Goal: Information Seeking & Learning: Learn about a topic

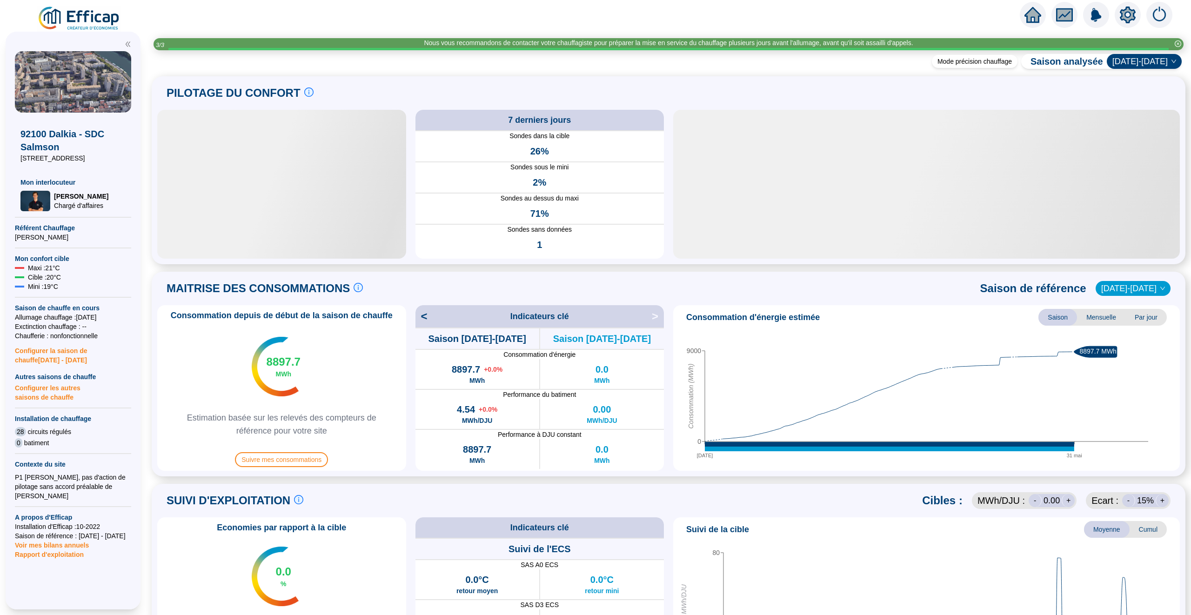
click at [1036, 13] on icon "home" at bounding box center [1033, 14] width 17 height 13
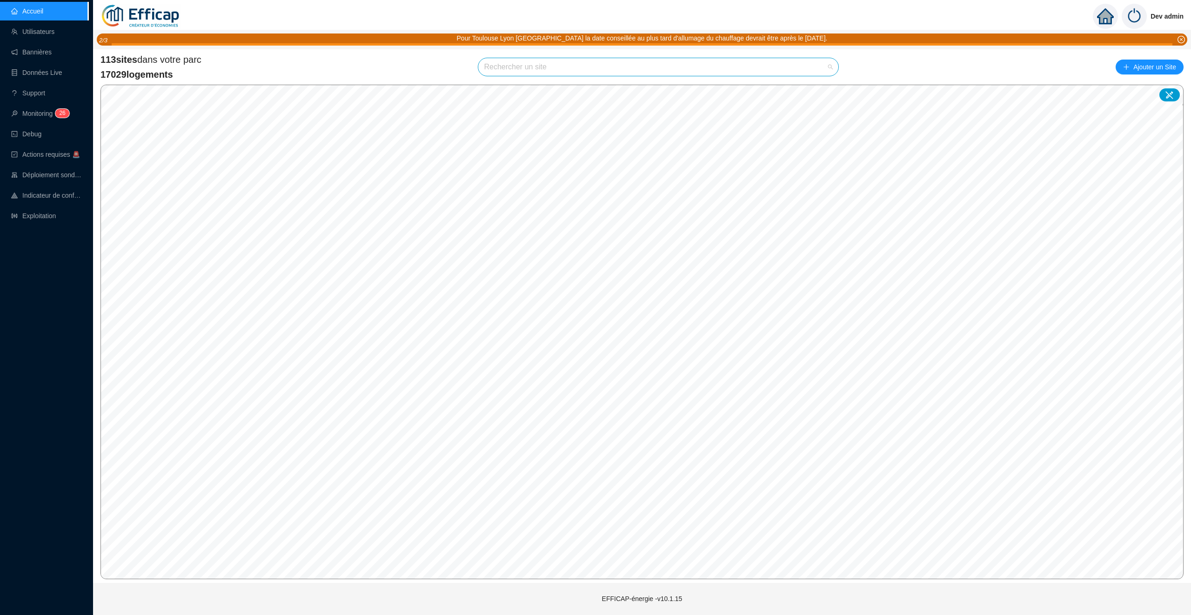
click at [529, 67] on input "search" at bounding box center [654, 67] width 341 height 18
type input "ramb"
click at [558, 89] on span "75012 SDC 8-10 Rambouillet" at bounding box center [529, 89] width 85 height 10
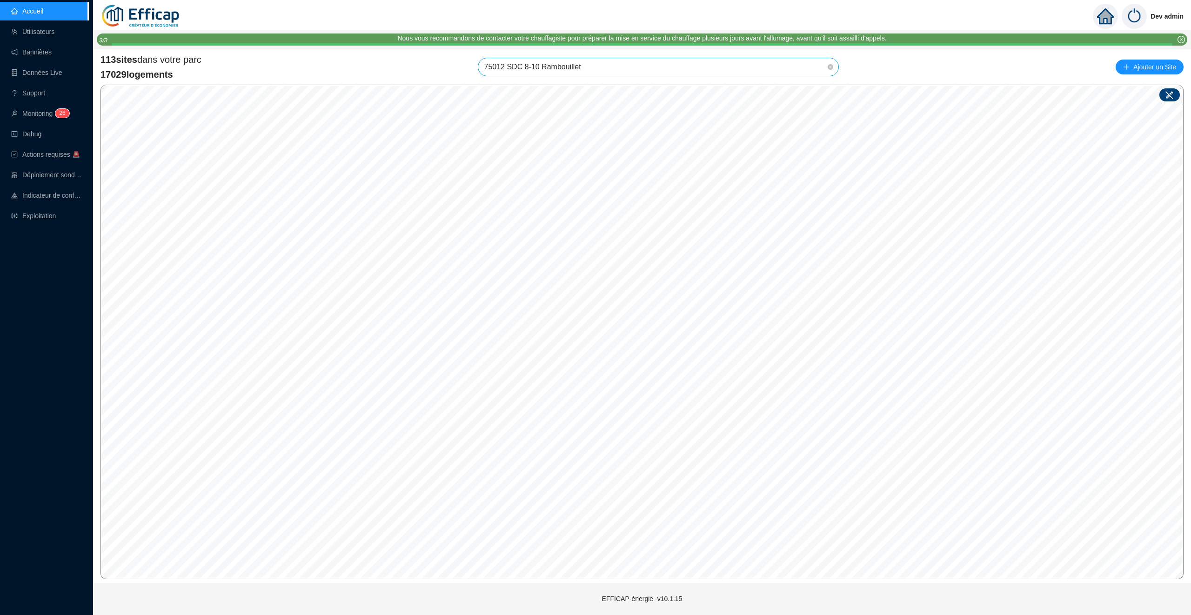
click at [1166, 91] on icon at bounding box center [1169, 94] width 9 height 9
click at [700, 311] on input "search" at bounding box center [678, 316] width 69 height 14
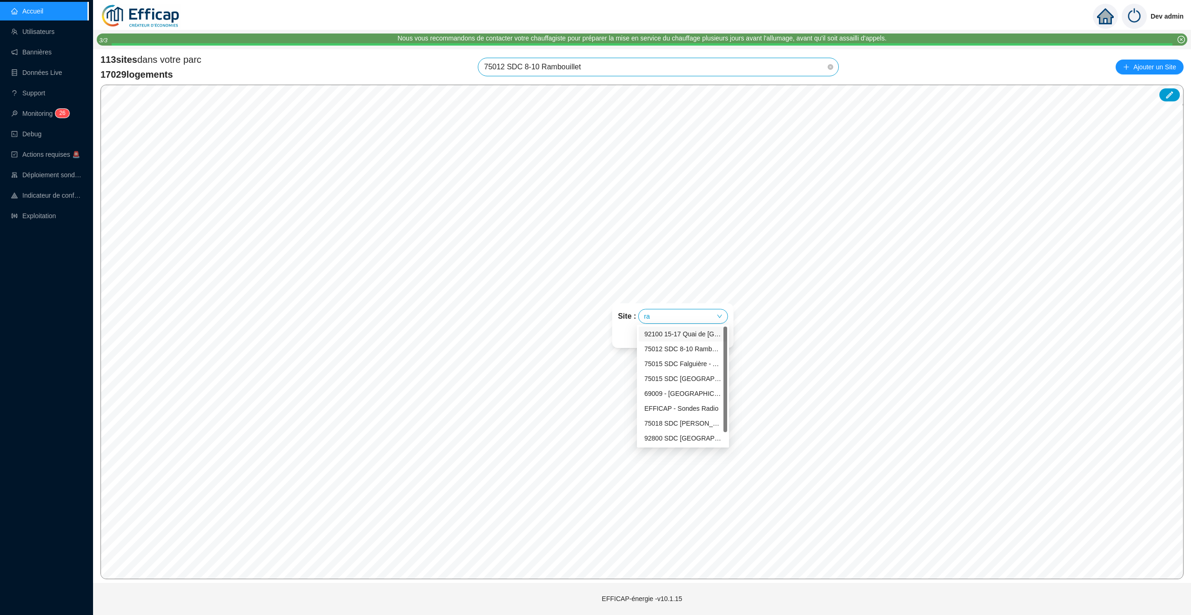
type input "ram"
click at [717, 332] on div "75012 SDC 8-10 Rambouillet" at bounding box center [682, 334] width 77 height 10
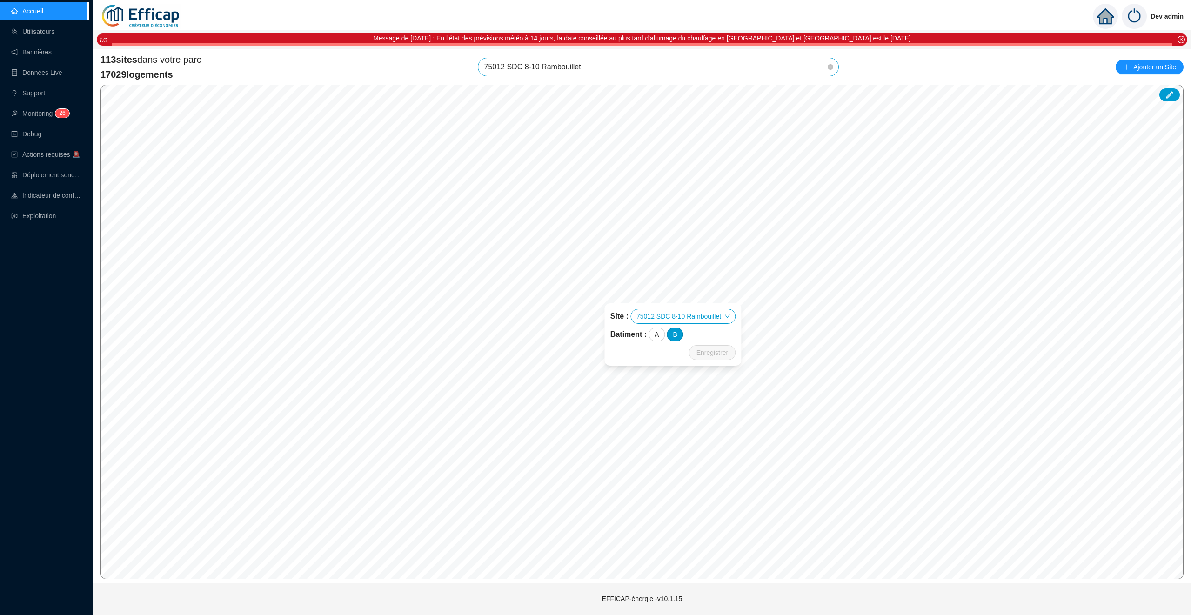
click at [676, 337] on div "B" at bounding box center [675, 335] width 16 height 14
click at [717, 353] on span "Enregistrer" at bounding box center [713, 352] width 32 height 11
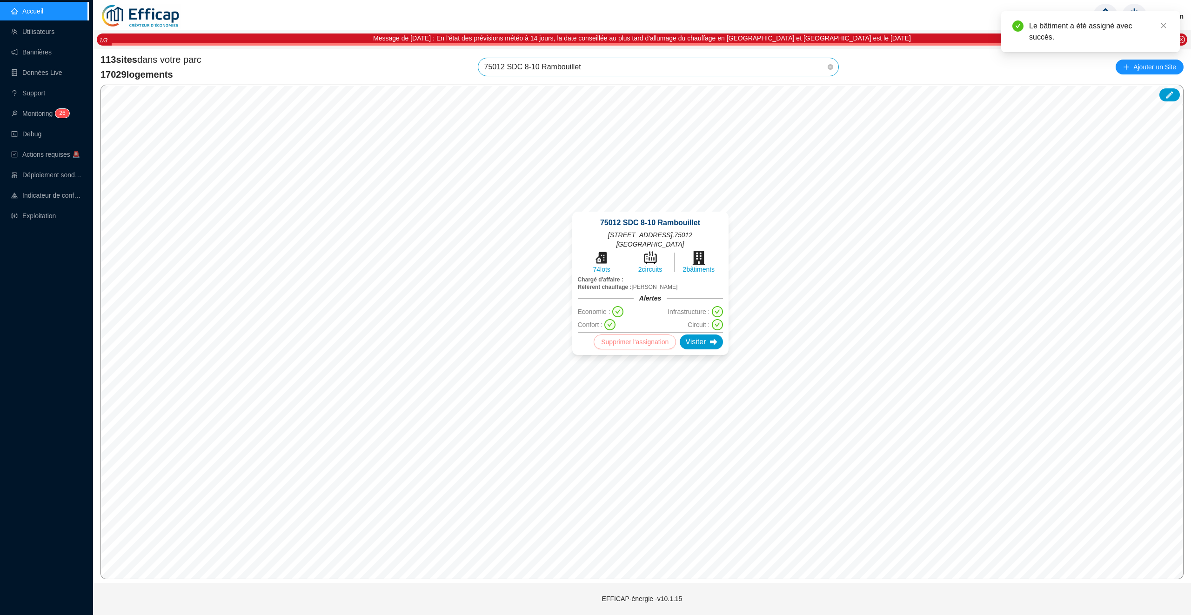
click at [647, 348] on button "Supprimer l'assignation" at bounding box center [635, 342] width 82 height 15
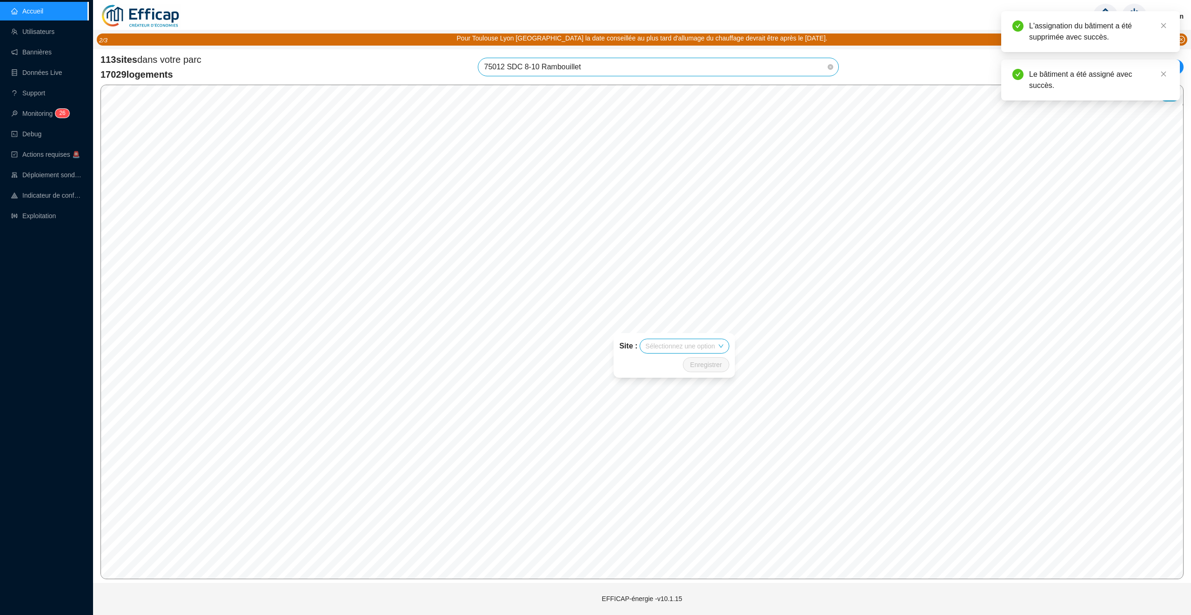
click at [691, 349] on input "search" at bounding box center [679, 346] width 69 height 14
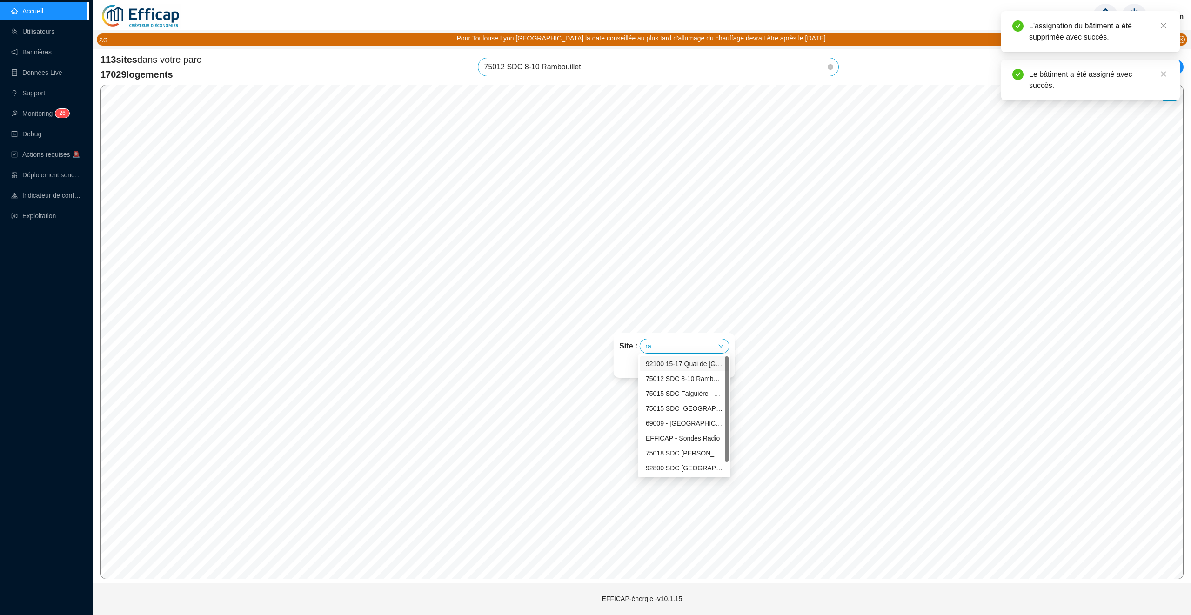
type input "ram"
click at [702, 362] on div "75012 SDC 8-10 Rambouillet" at bounding box center [684, 364] width 77 height 10
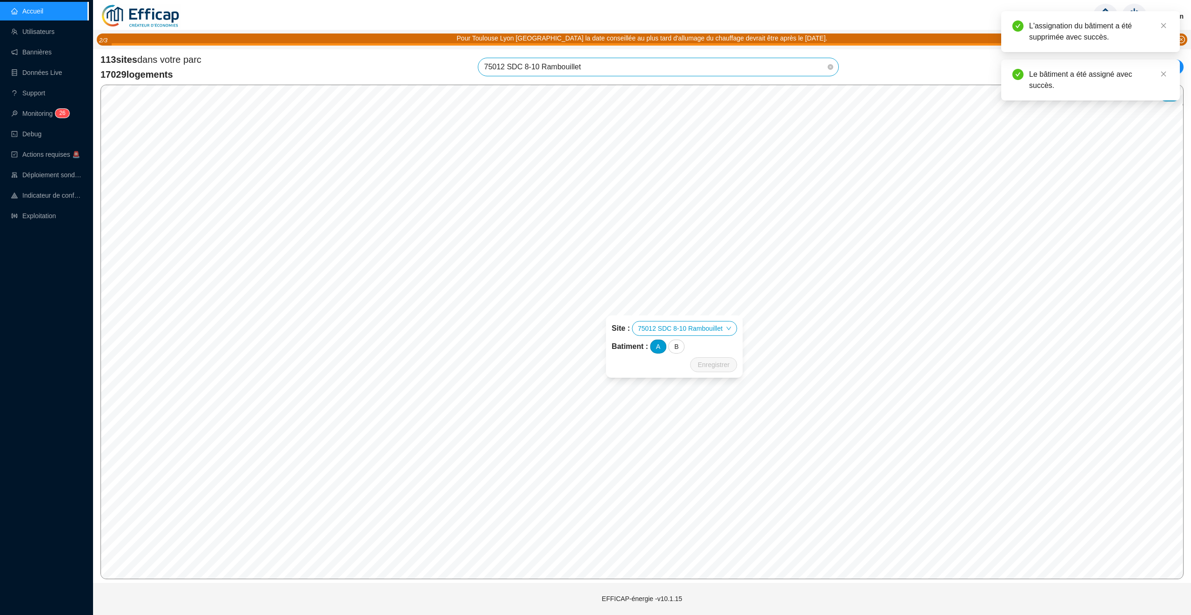
click at [658, 348] on div "A" at bounding box center [658, 347] width 16 height 14
click at [722, 362] on span "Enregistrer" at bounding box center [714, 364] width 32 height 11
click at [963, 58] on div "113 sites dans votre parc 17029 logements 75012 SDC 8-10 Rambouillet Ajouter un…" at bounding box center [642, 67] width 1083 height 28
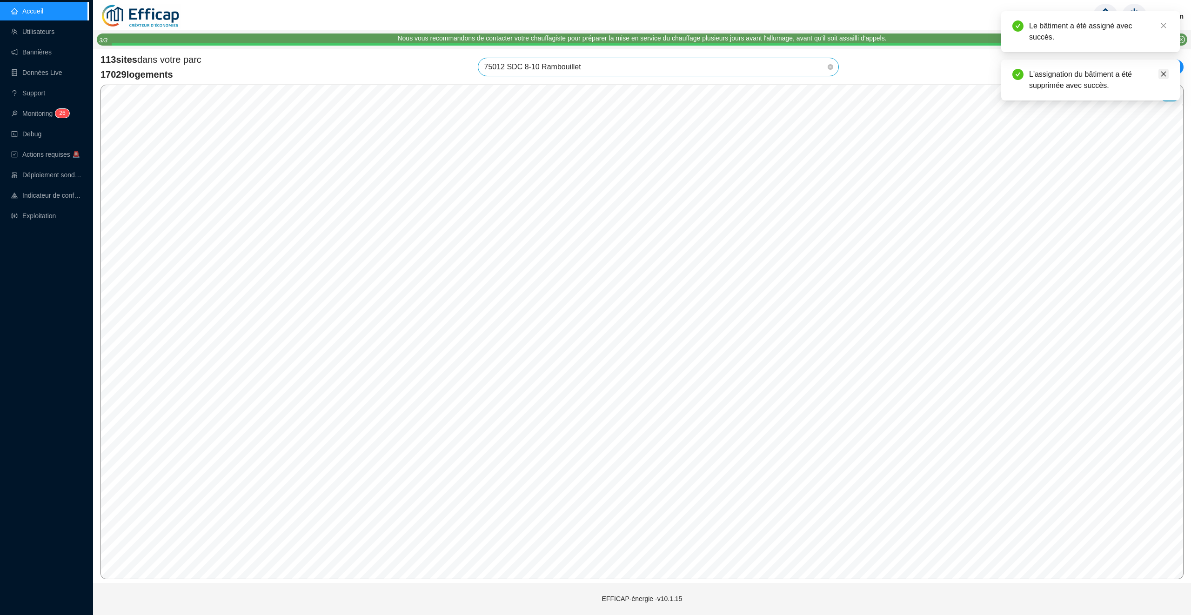
click at [1166, 73] on icon "close" at bounding box center [1163, 74] width 7 height 7
click at [1169, 98] on icon at bounding box center [1169, 94] width 9 height 9
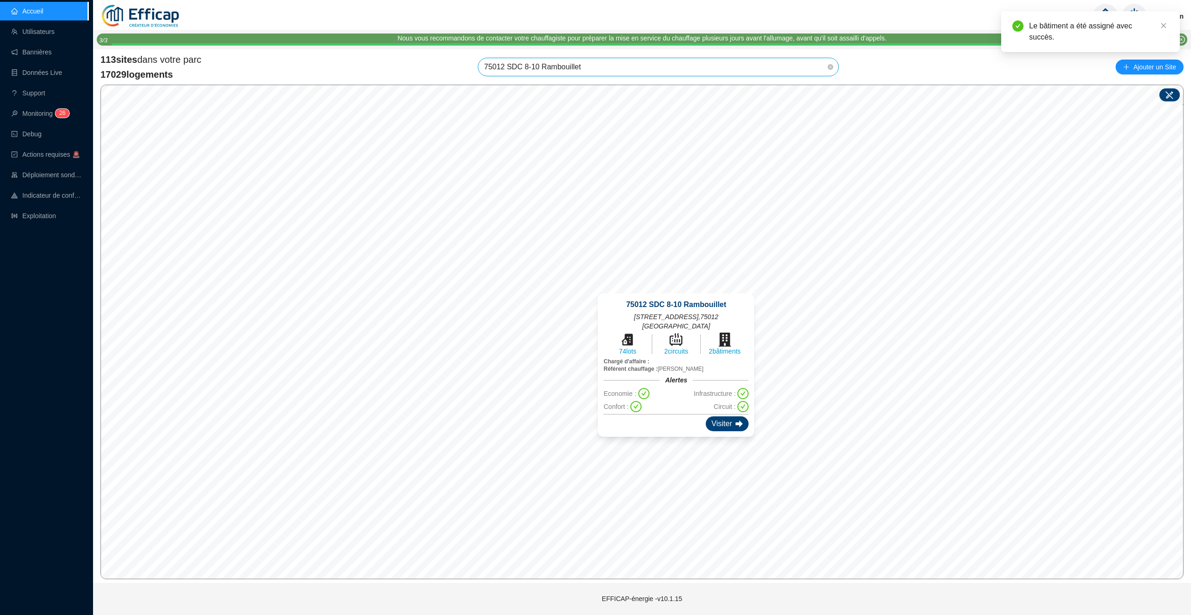
click at [736, 420] on icon at bounding box center [739, 423] width 7 height 7
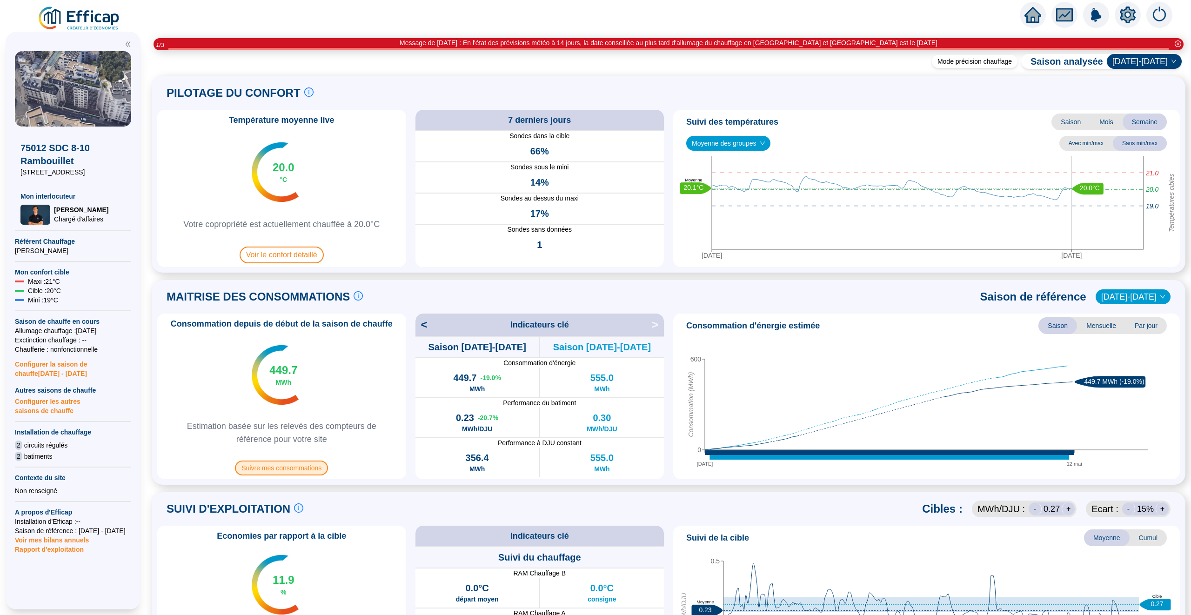
click at [304, 469] on span "Suivre mes consommations" at bounding box center [281, 468] width 93 height 15
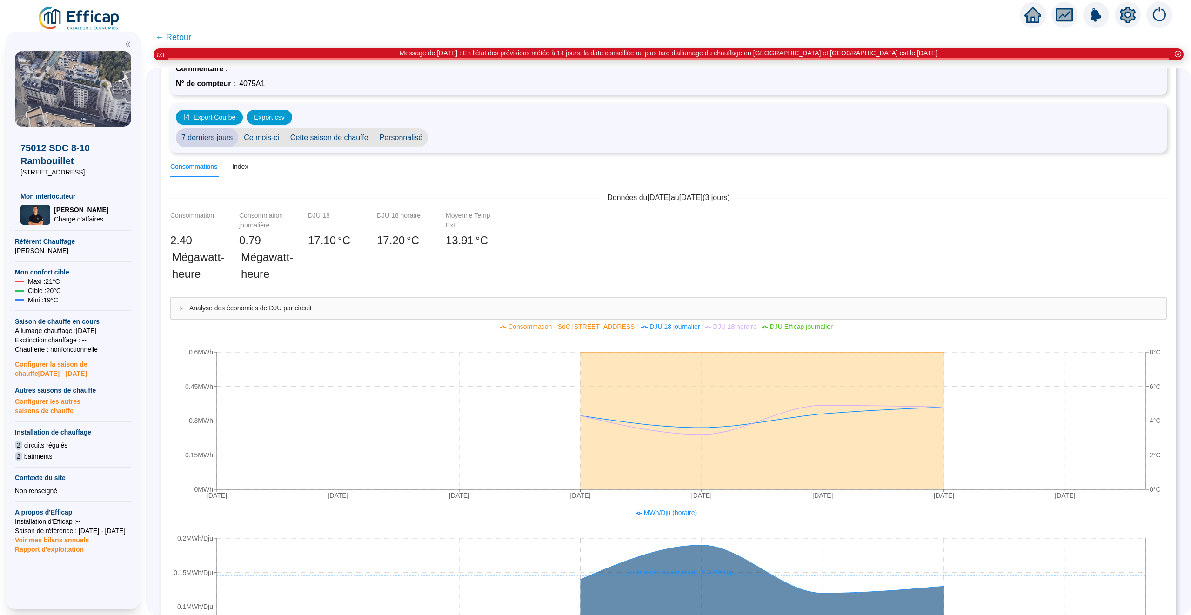
scroll to position [79, 0]
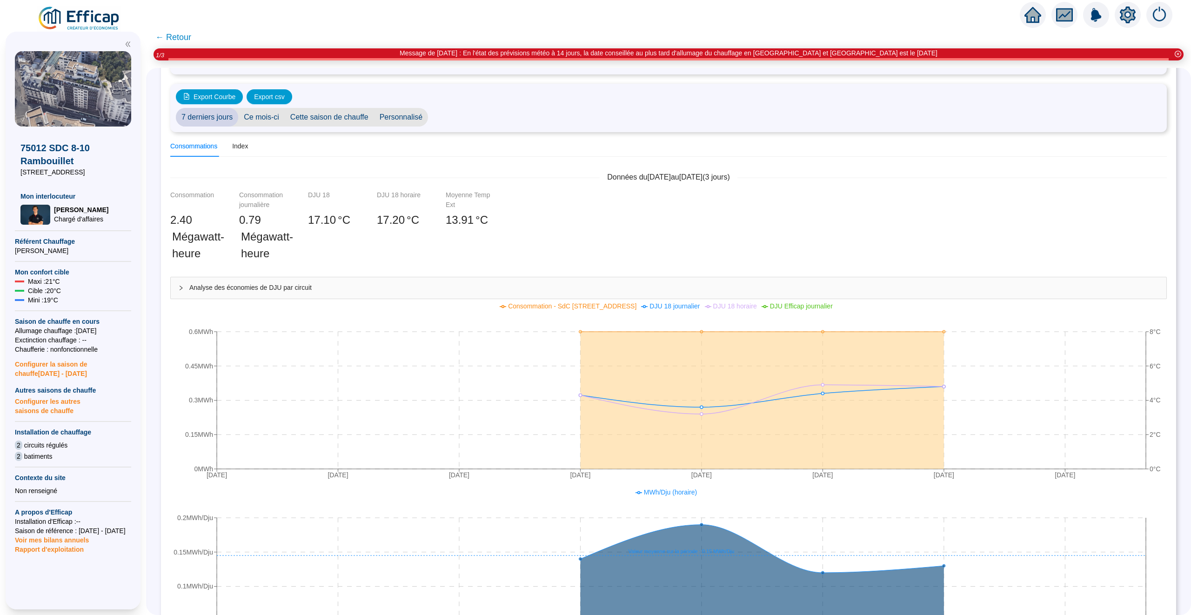
click at [397, 122] on span "Personnalisé" at bounding box center [401, 117] width 54 height 19
click at [456, 113] on input "2025-10-01" at bounding box center [459, 118] width 51 height 10
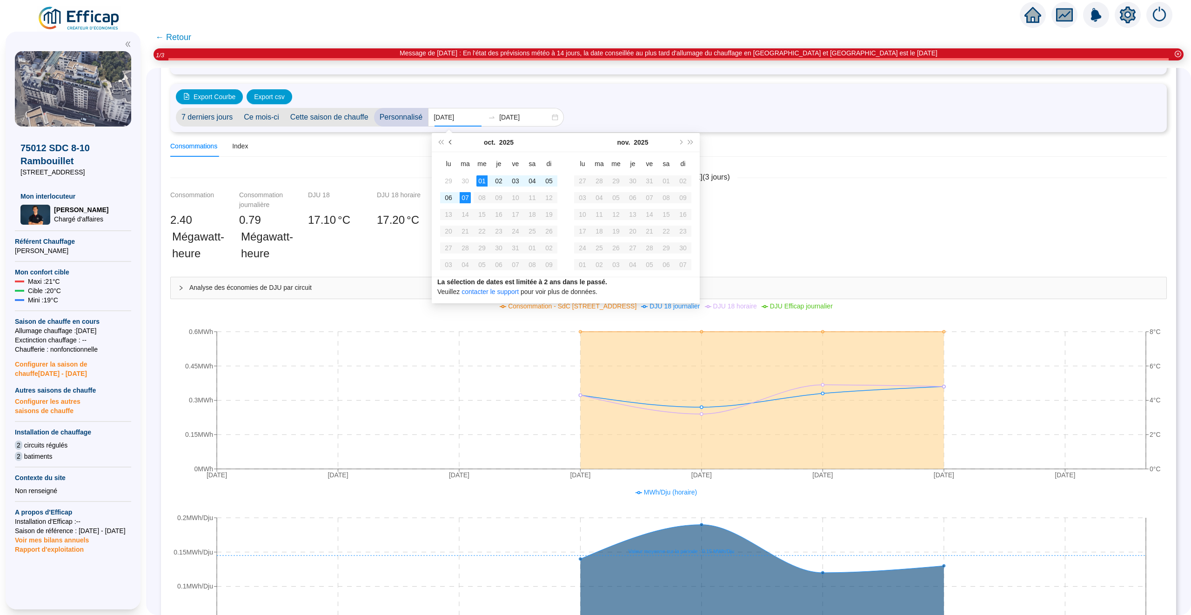
click at [455, 141] on button "Mois précédent (PageUp)" at bounding box center [451, 142] width 10 height 19
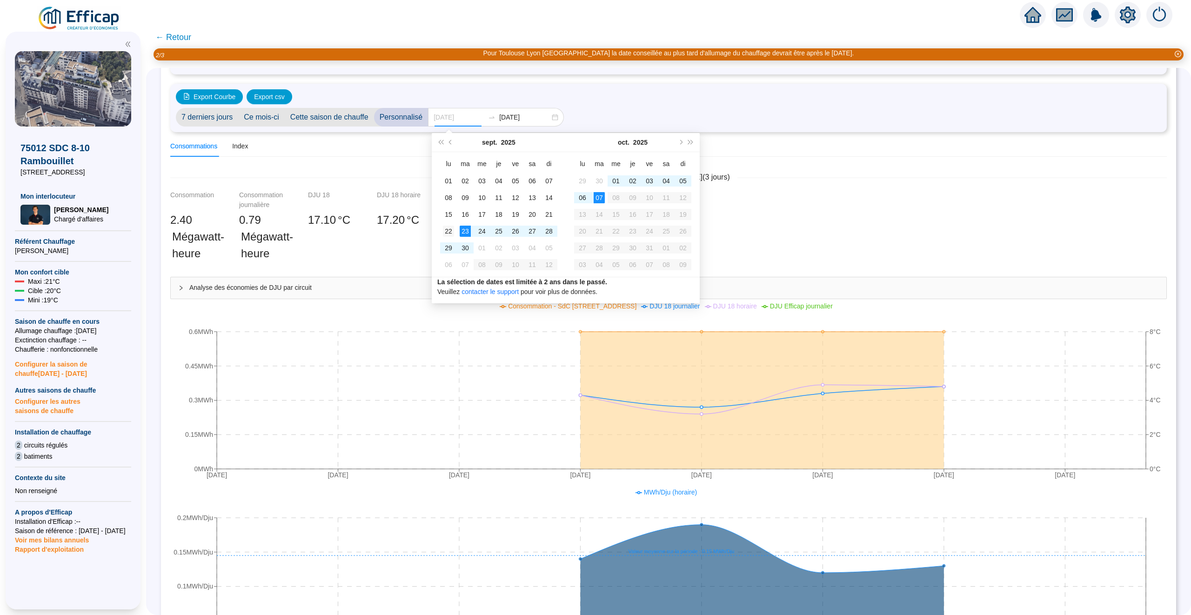
type input "2025-09-22"
click at [449, 229] on div "22" at bounding box center [448, 231] width 11 height 11
type input "[DATE]"
click at [600, 197] on div "07" at bounding box center [599, 197] width 11 height 11
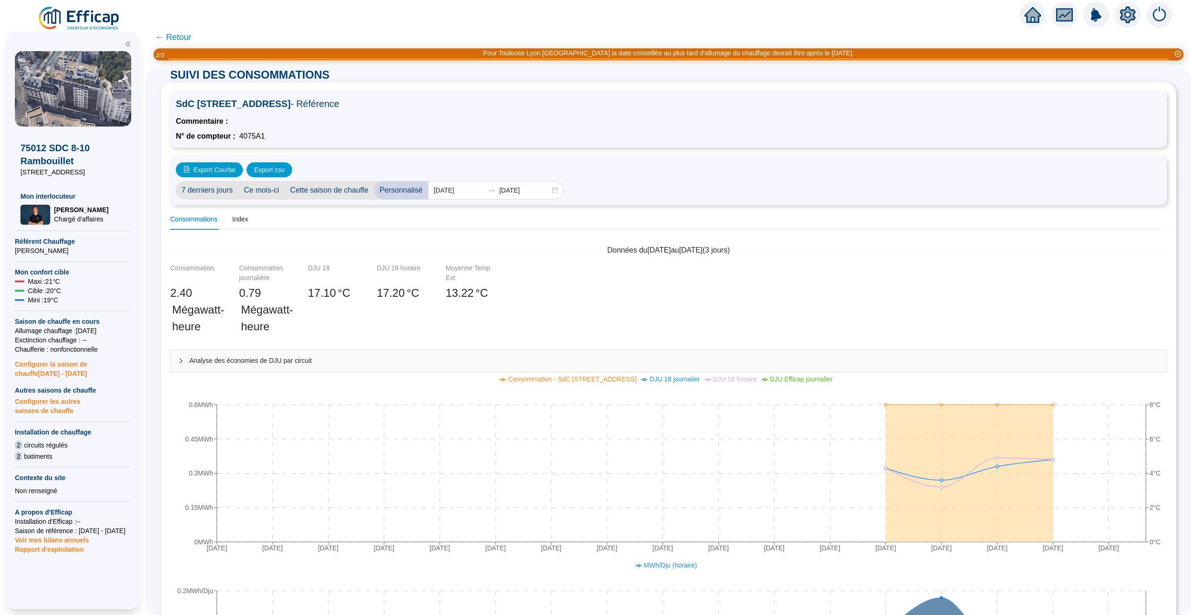
scroll to position [0, 0]
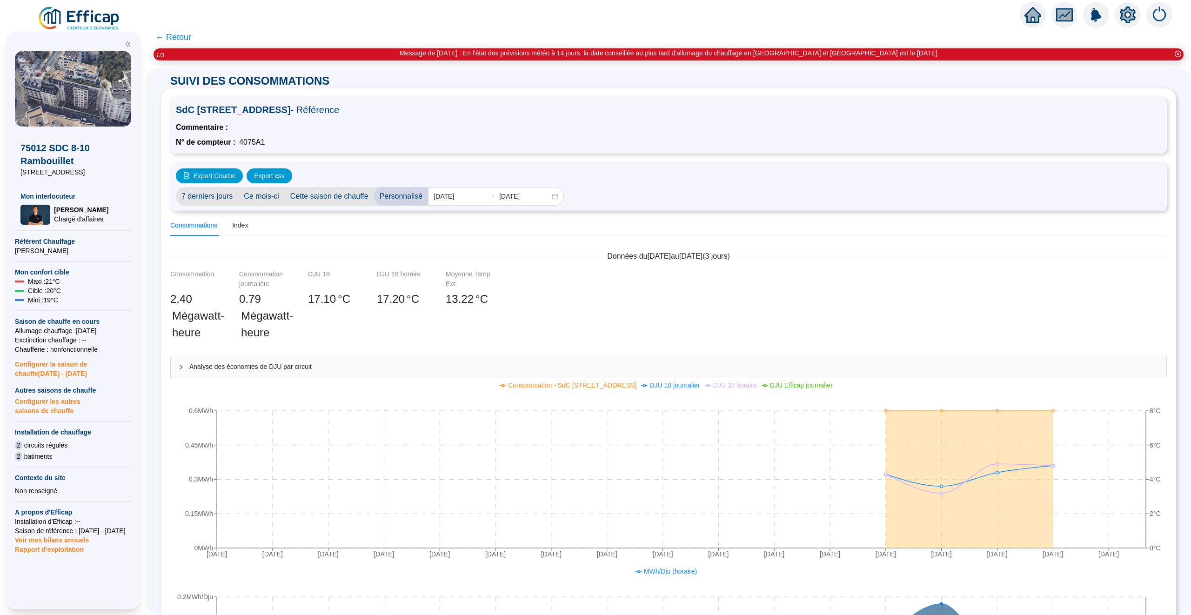
click at [179, 35] on span "← Retour" at bounding box center [173, 37] width 36 height 13
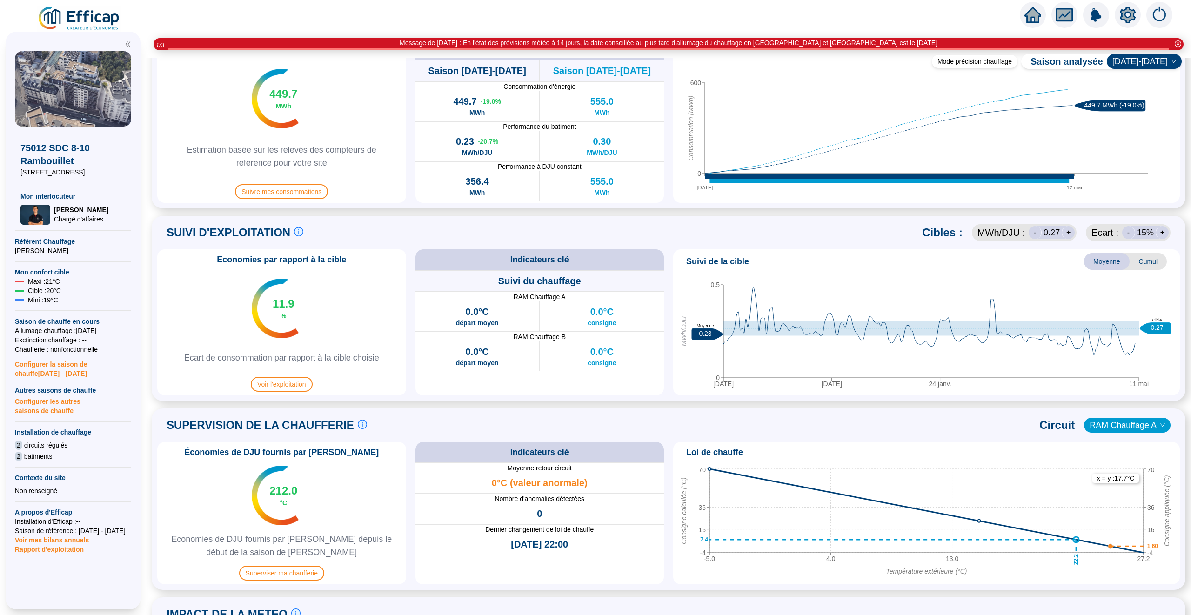
scroll to position [297, 0]
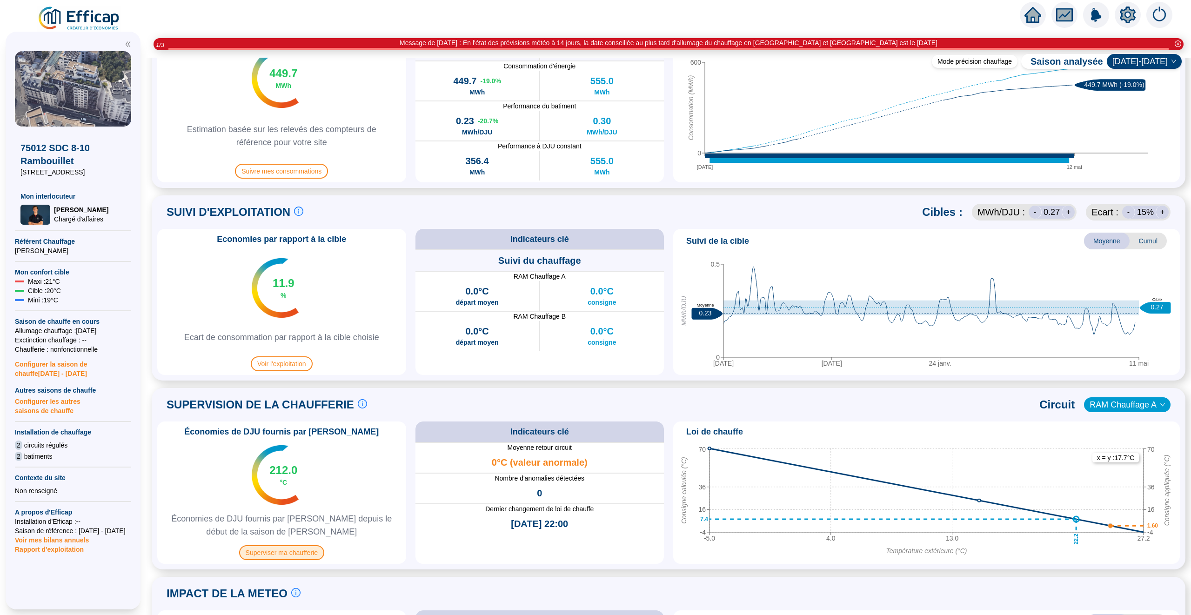
click at [284, 552] on span "Superviser ma chaufferie" at bounding box center [281, 552] width 85 height 15
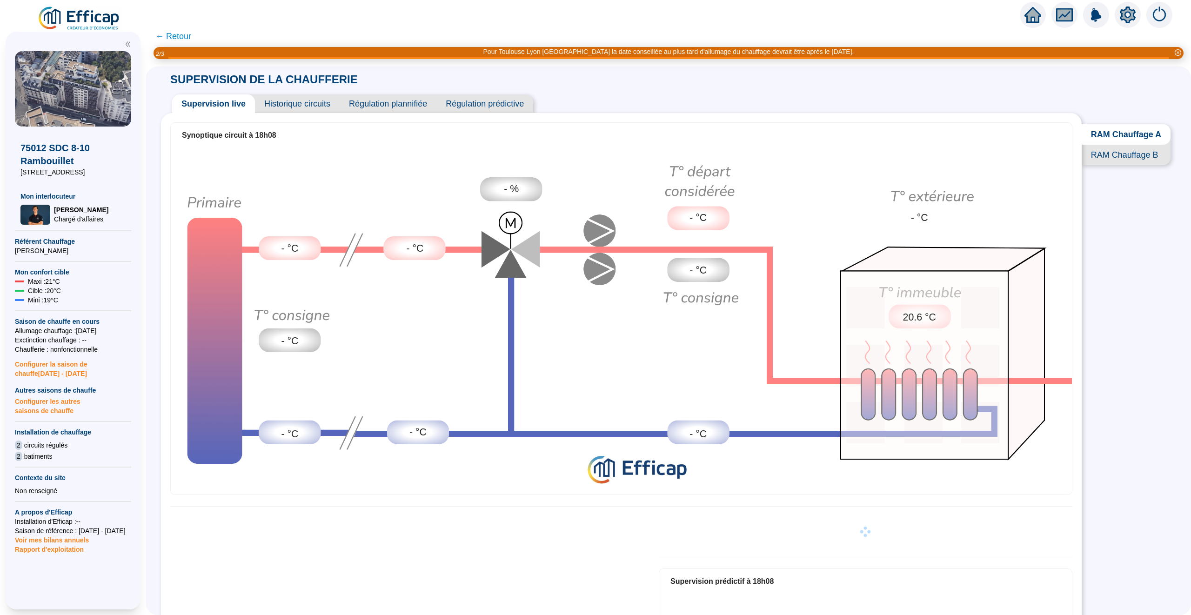
click at [284, 105] on span "Historique circuits" at bounding box center [297, 103] width 85 height 19
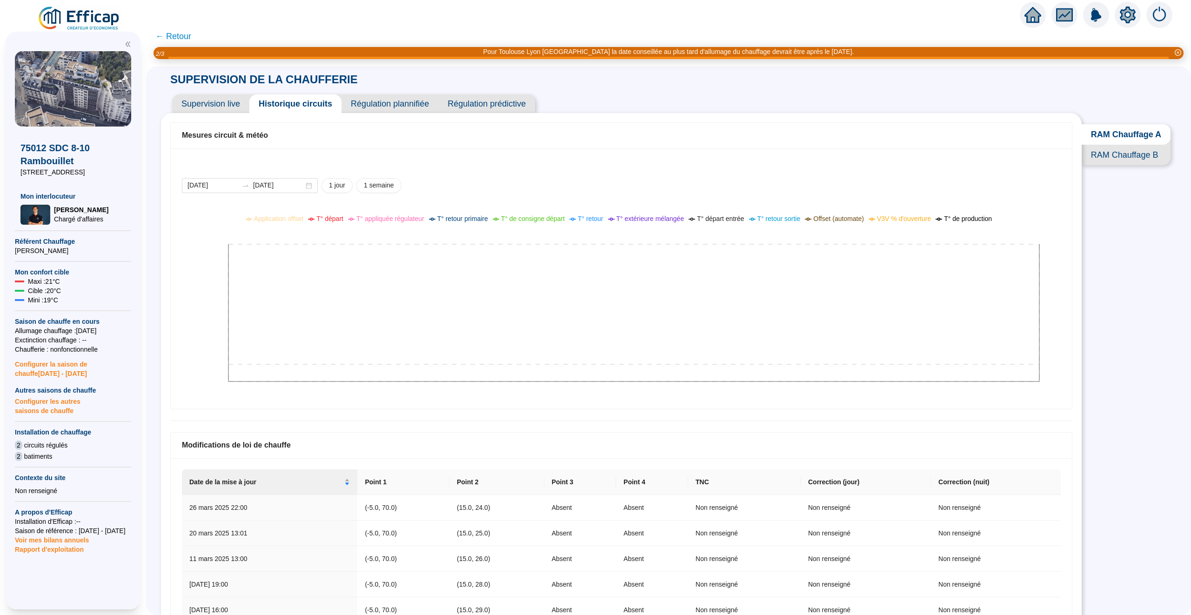
click at [203, 93] on div "Supervision live Historique circuits Régulation plannifiée Régulation prédictive" at bounding box center [621, 100] width 921 height 26
click at [203, 101] on span "Supervision live" at bounding box center [210, 103] width 77 height 19
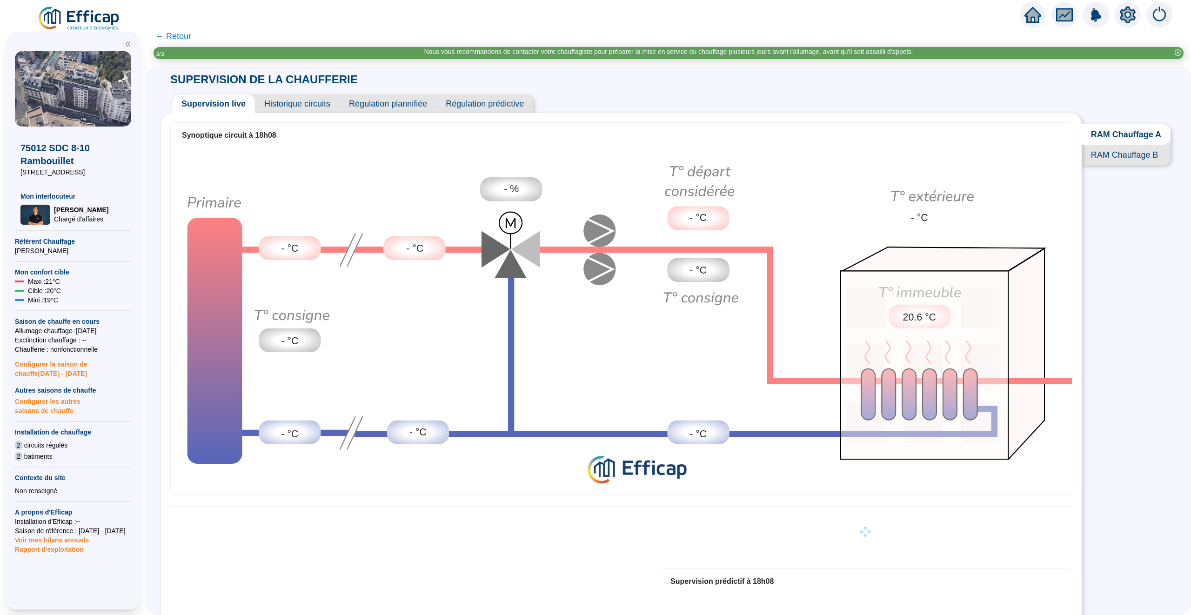
click at [174, 36] on span "← Retour" at bounding box center [173, 36] width 36 height 13
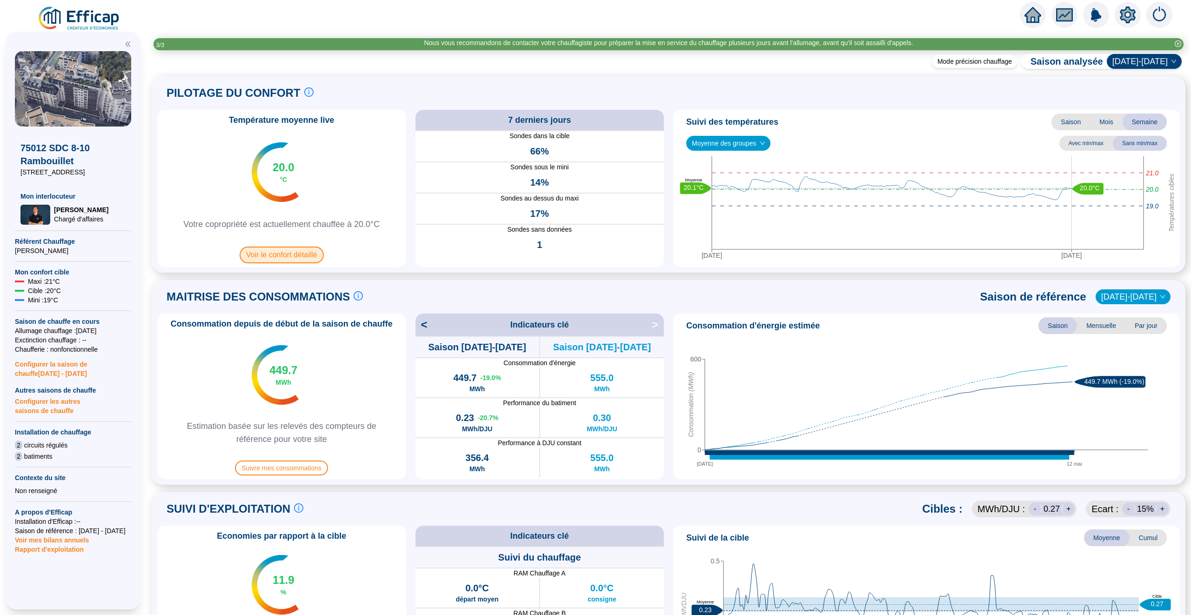
click at [292, 256] on span "Voir le confort détaillé" at bounding box center [282, 255] width 84 height 17
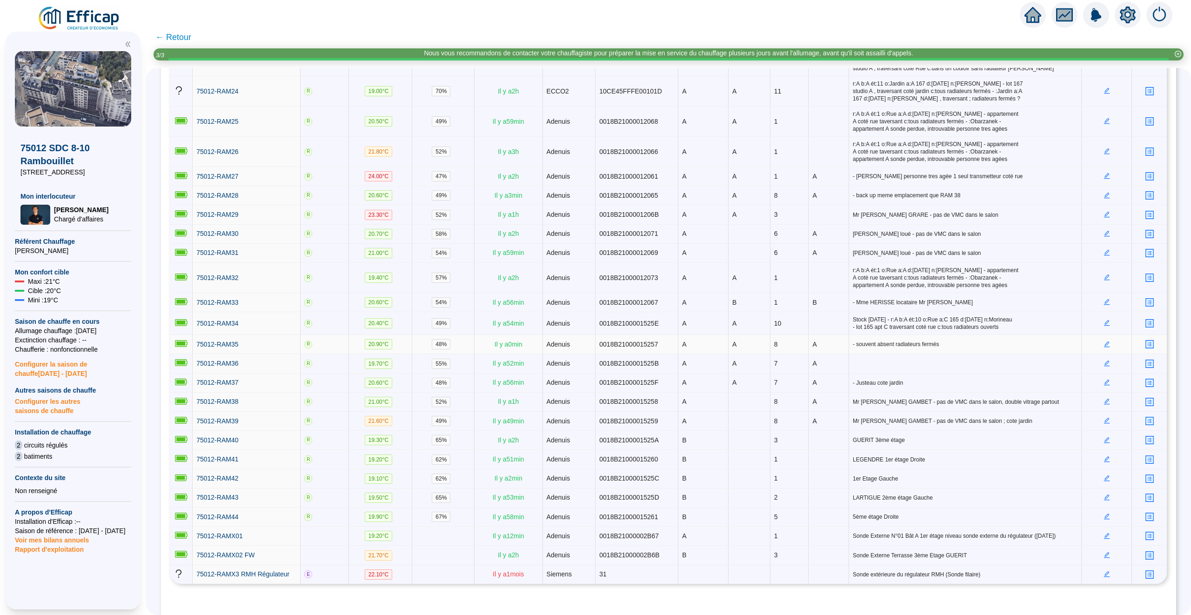
scroll to position [419, 0]
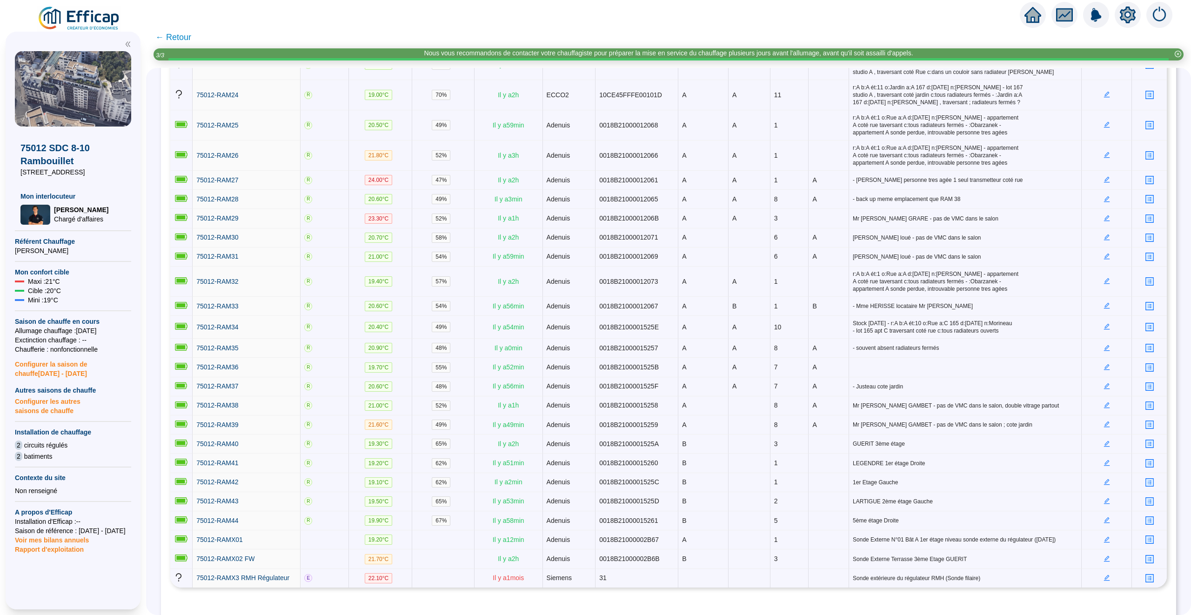
click at [174, 36] on span "← Retour" at bounding box center [173, 37] width 36 height 13
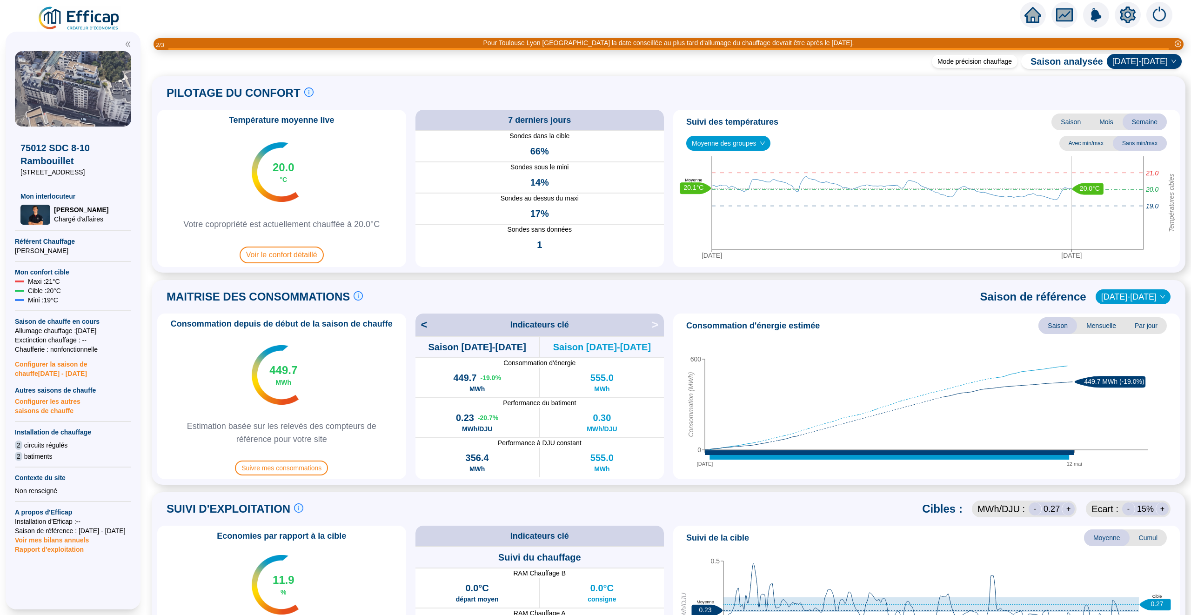
click at [1032, 13] on icon "home" at bounding box center [1033, 14] width 17 height 13
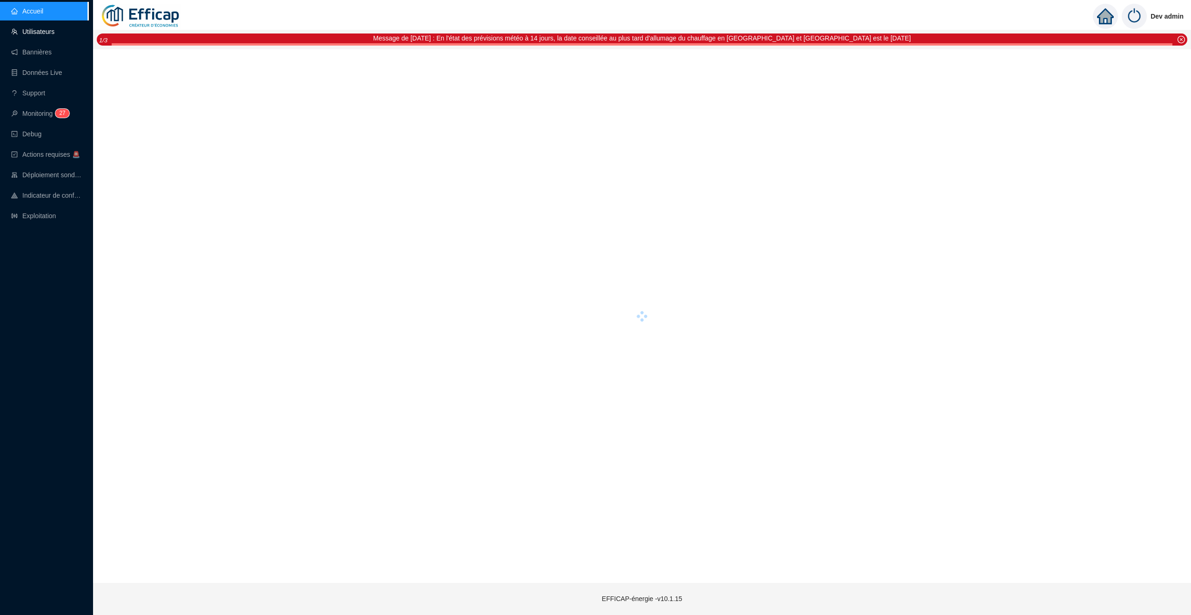
click at [33, 35] on link "Utilisateurs" at bounding box center [32, 31] width 43 height 7
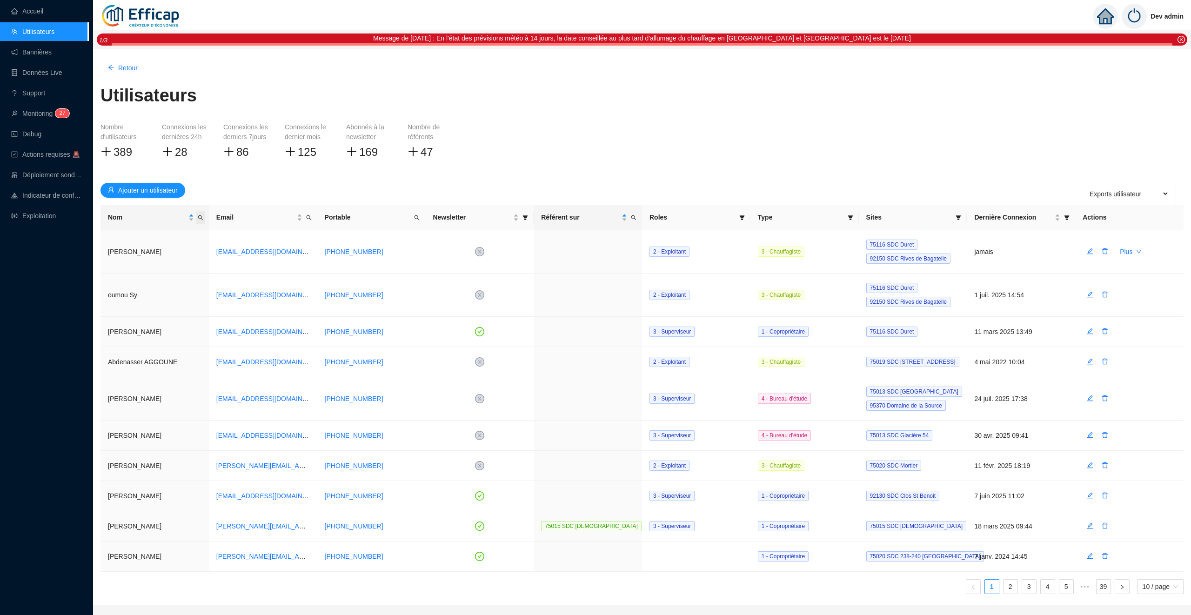
click at [201, 221] on span "Nom" at bounding box center [200, 217] width 9 height 13
type input "ilik"
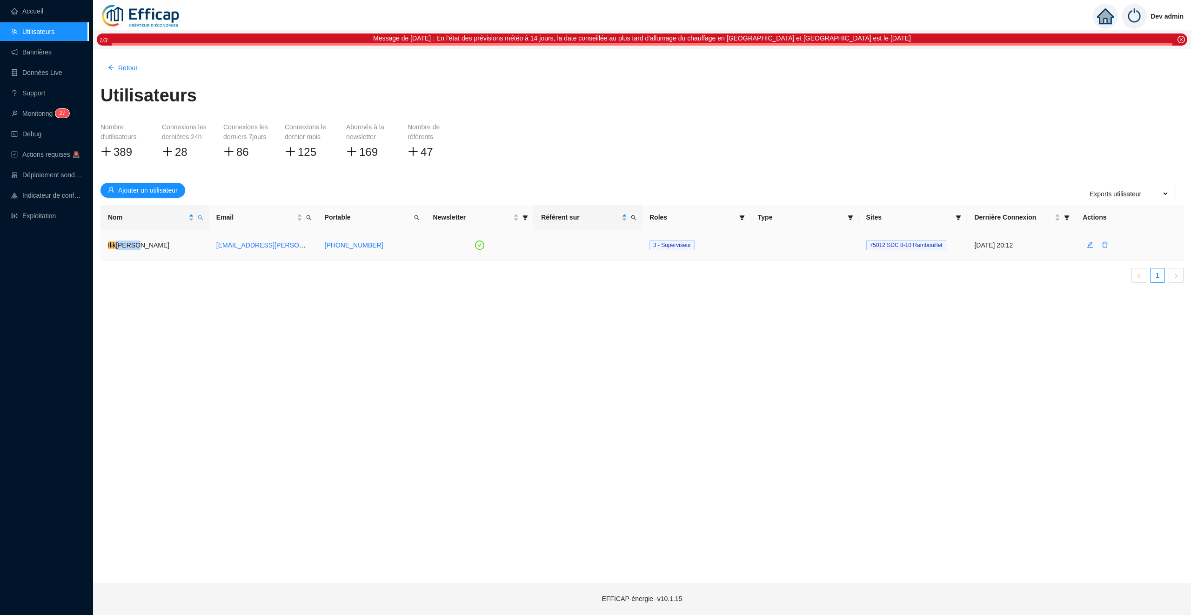
drag, startPoint x: 153, startPoint y: 244, endPoint x: 111, endPoint y: 244, distance: 42.3
click at [111, 244] on td "Ilik Danko" at bounding box center [155, 245] width 108 height 30
click at [167, 289] on div "Nom Email Portable Newsletter Référent sur Roles Type Sites Dernière Connexion …" at bounding box center [642, 247] width 1083 height 85
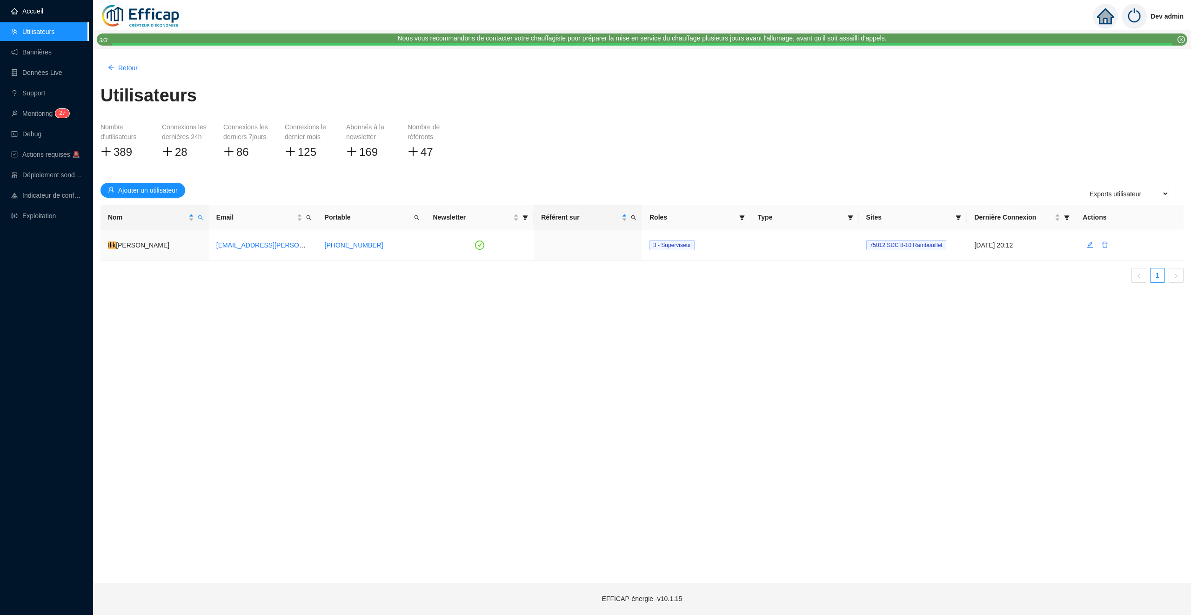
click at [31, 7] on link "Accueil" at bounding box center [27, 10] width 32 height 7
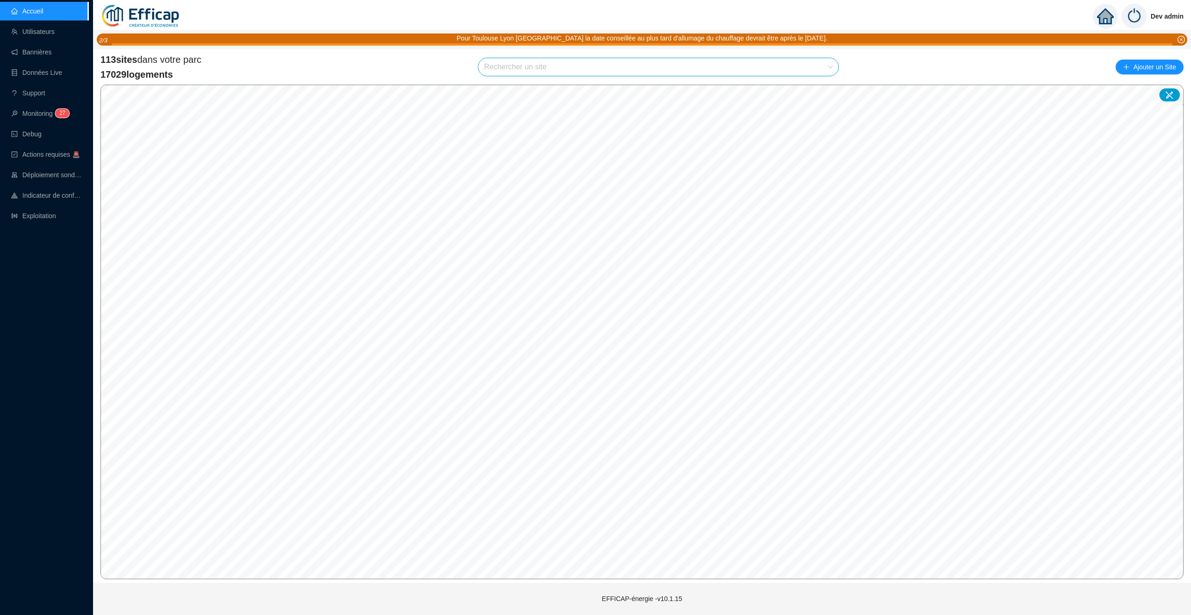
click at [555, 70] on input "search" at bounding box center [654, 67] width 341 height 18
type input "méri"
click at [827, 92] on div at bounding box center [820, 89] width 21 height 14
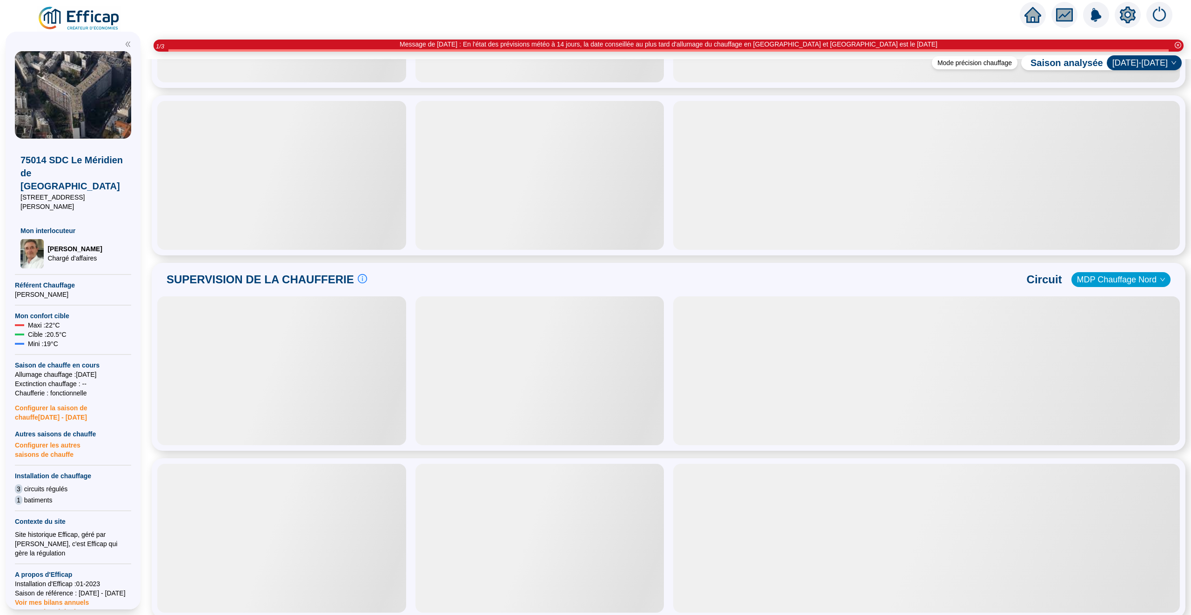
scroll to position [362, 0]
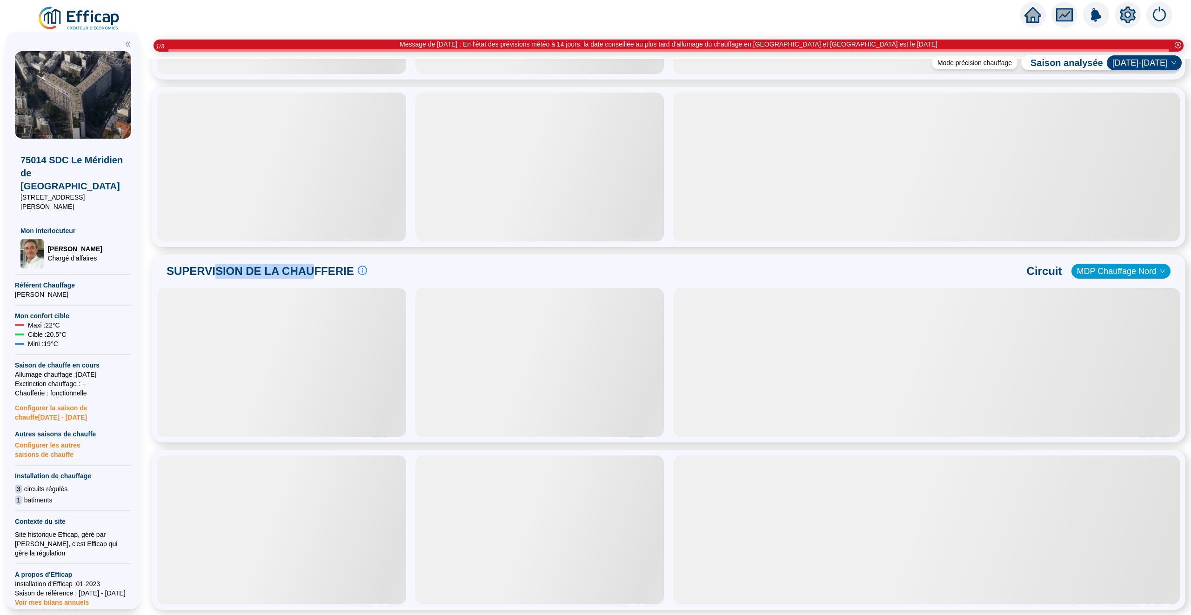
drag, startPoint x: 307, startPoint y: 272, endPoint x: 212, endPoint y: 272, distance: 94.9
click at [212, 272] on span "SUPERVISION DE LA CHAUFFERIE" at bounding box center [261, 271] width 188 height 15
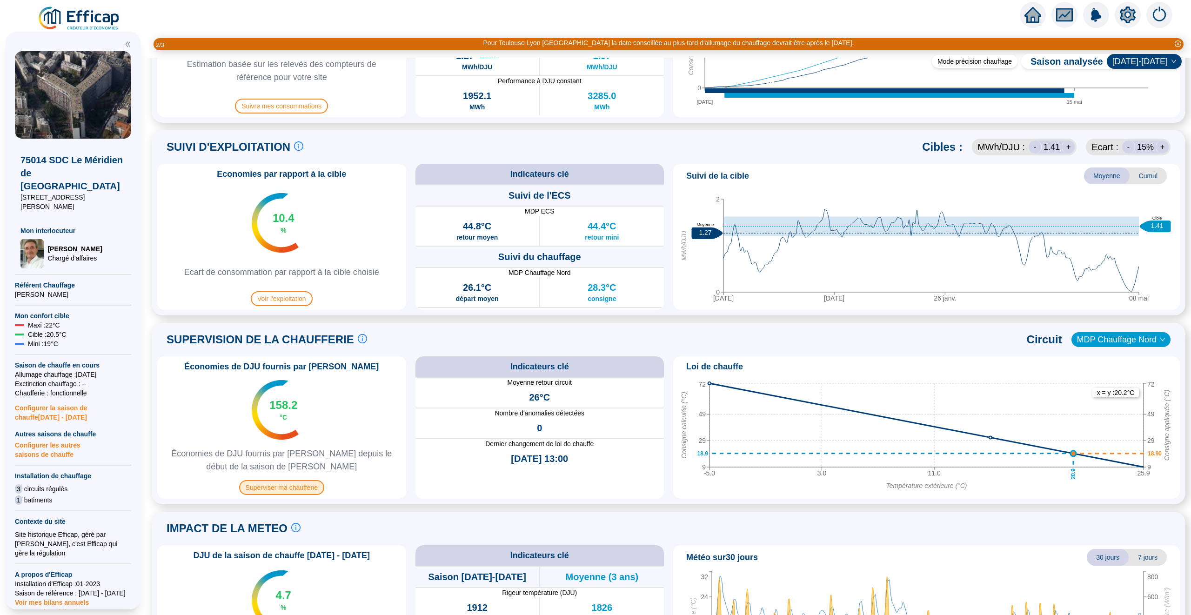
click at [293, 483] on span "Superviser ma chaufferie" at bounding box center [281, 487] width 85 height 15
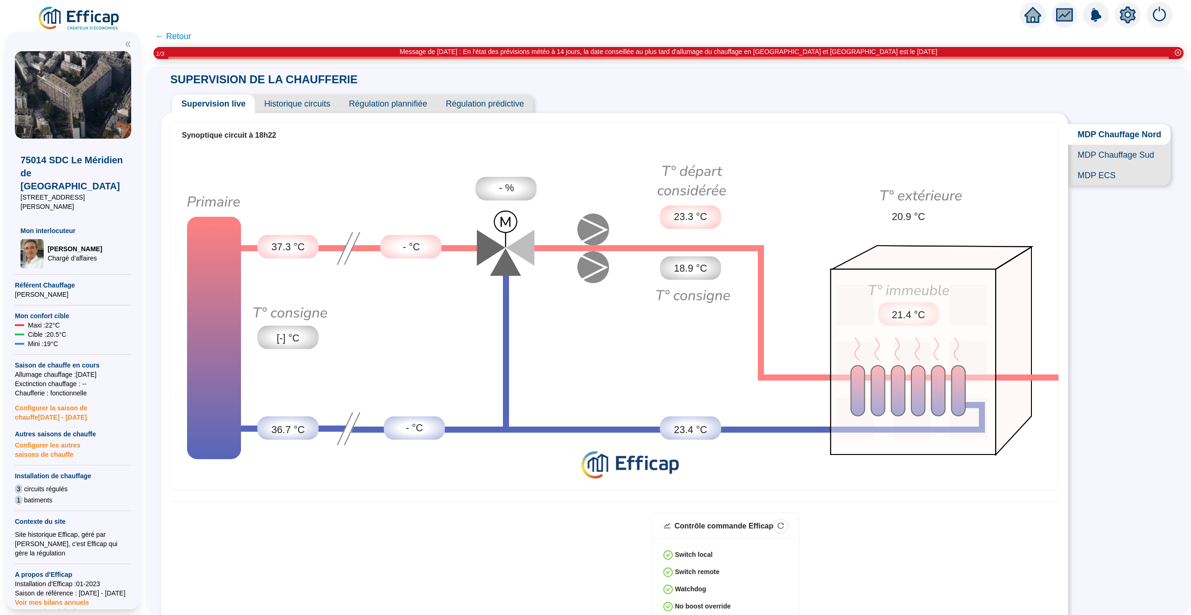
click at [291, 103] on span "Historique circuits" at bounding box center [297, 103] width 85 height 19
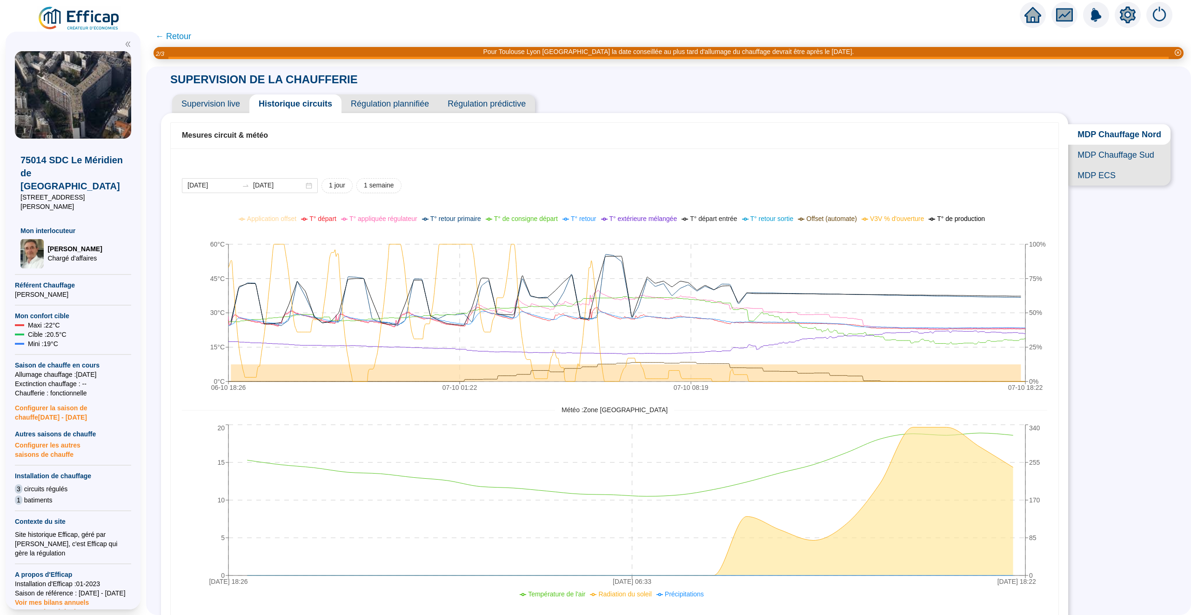
click at [213, 104] on span "Supervision live" at bounding box center [210, 103] width 77 height 19
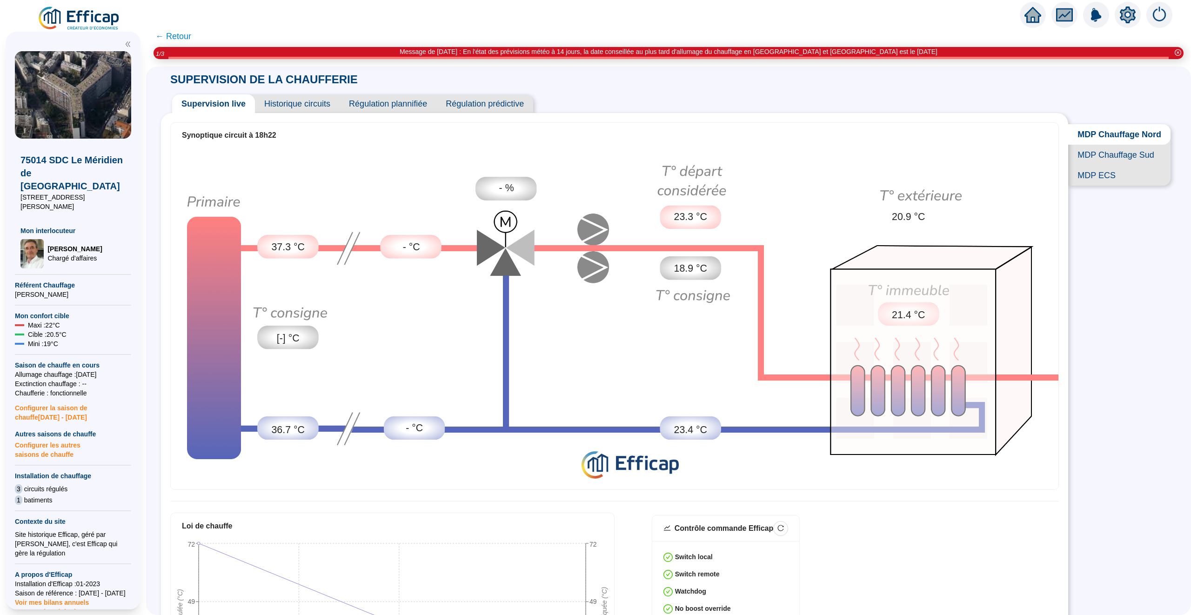
click at [183, 34] on span "← Retour" at bounding box center [173, 36] width 36 height 13
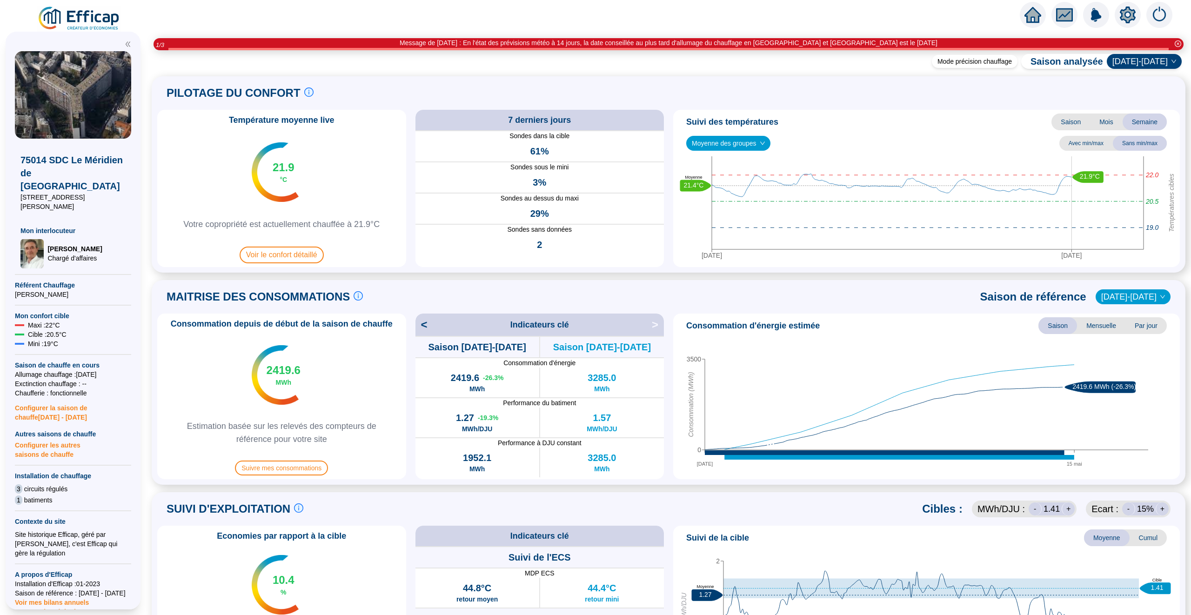
click at [1041, 15] on icon "home" at bounding box center [1033, 15] width 17 height 16
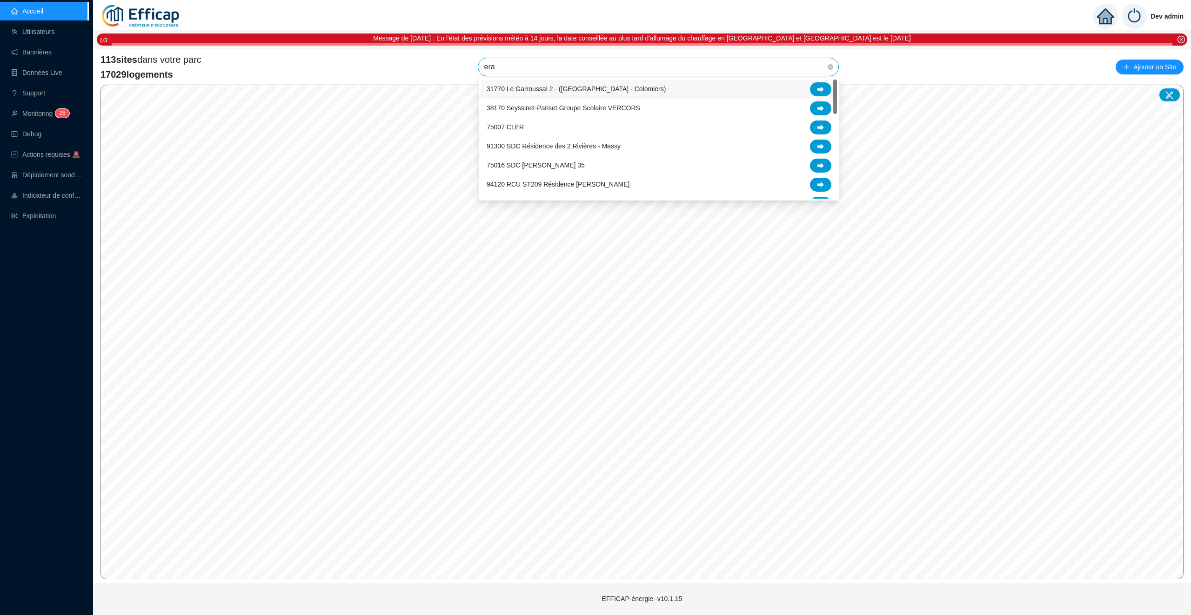
type input "erab"
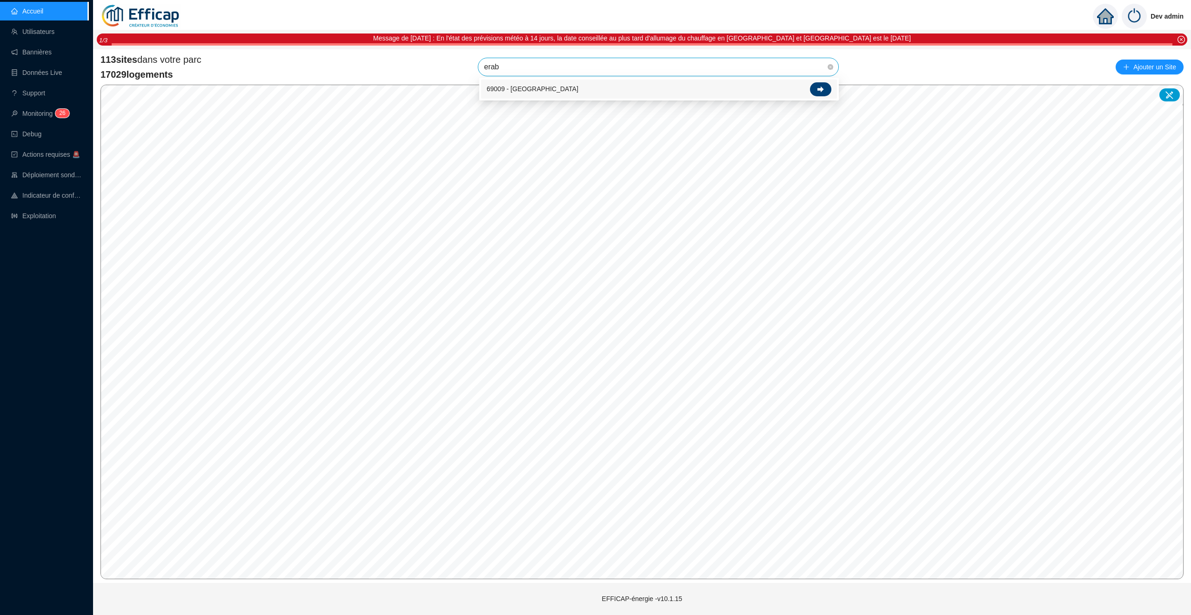
click at [818, 89] on icon at bounding box center [821, 89] width 7 height 7
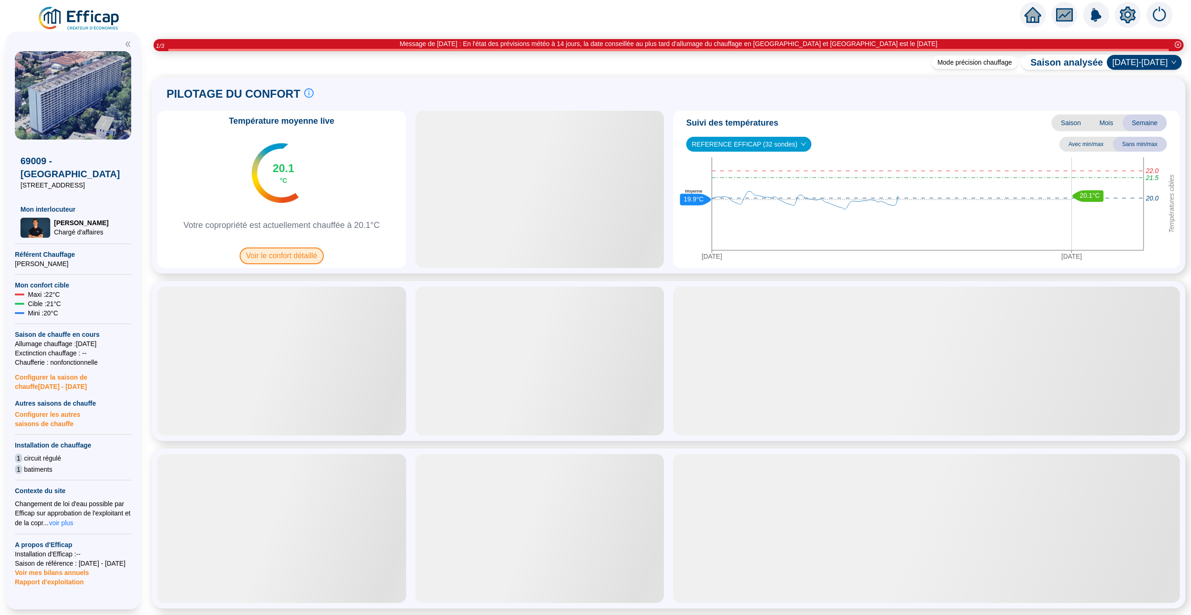
click at [295, 253] on span "Voir le confort détaillé" at bounding box center [282, 256] width 84 height 17
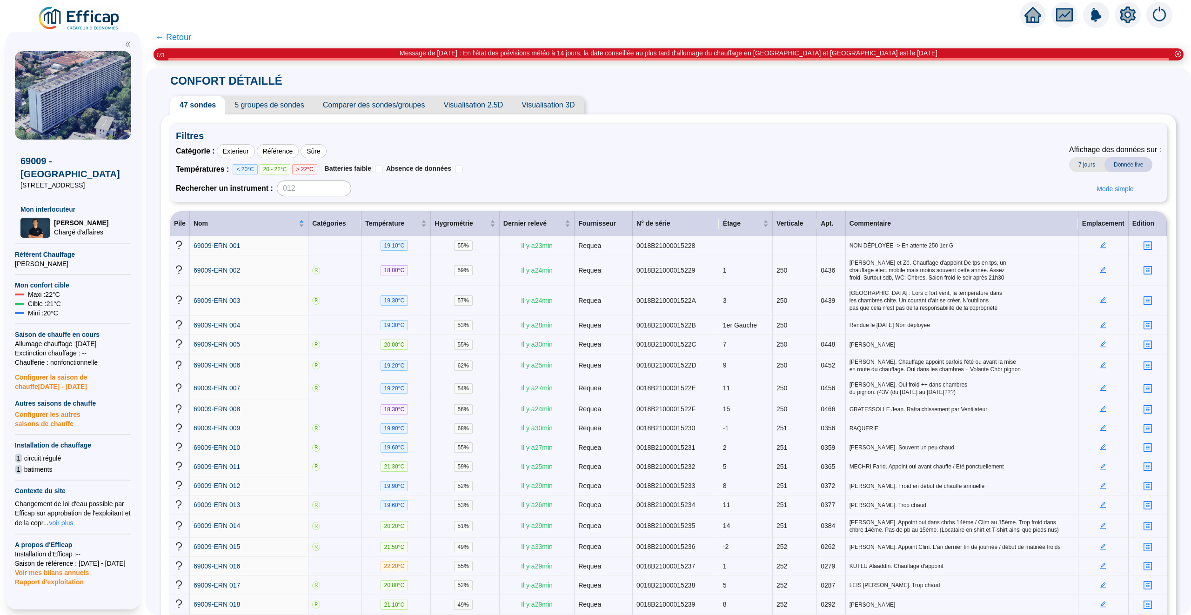
click at [458, 104] on span "Visualisation 2.5D" at bounding box center [473, 105] width 78 height 19
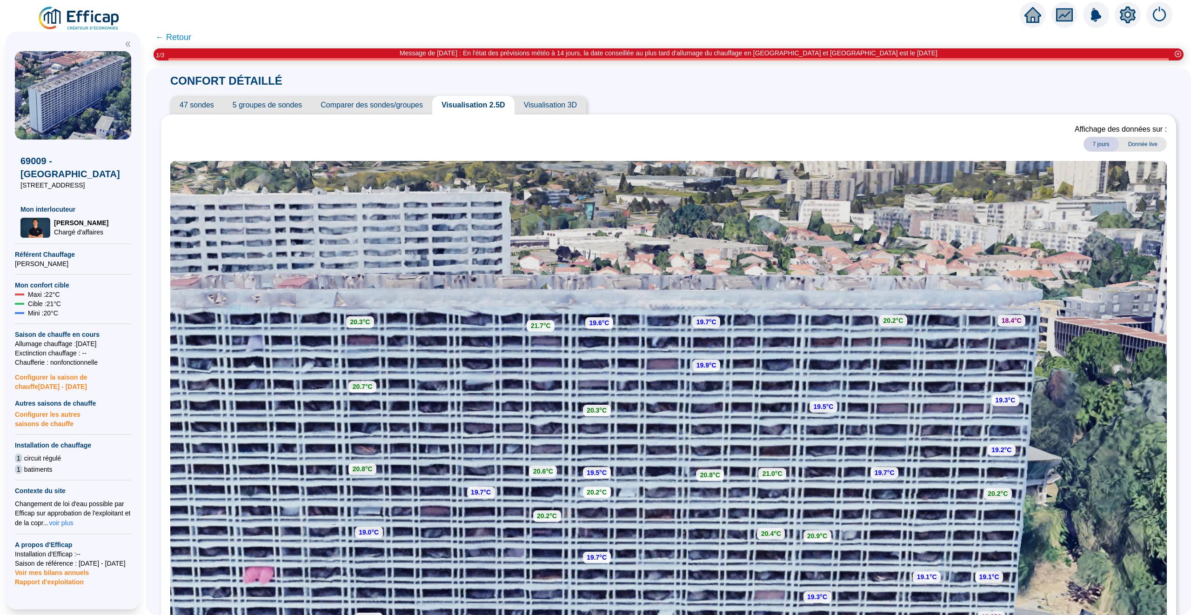
click at [196, 101] on span "47 sondes" at bounding box center [196, 105] width 53 height 19
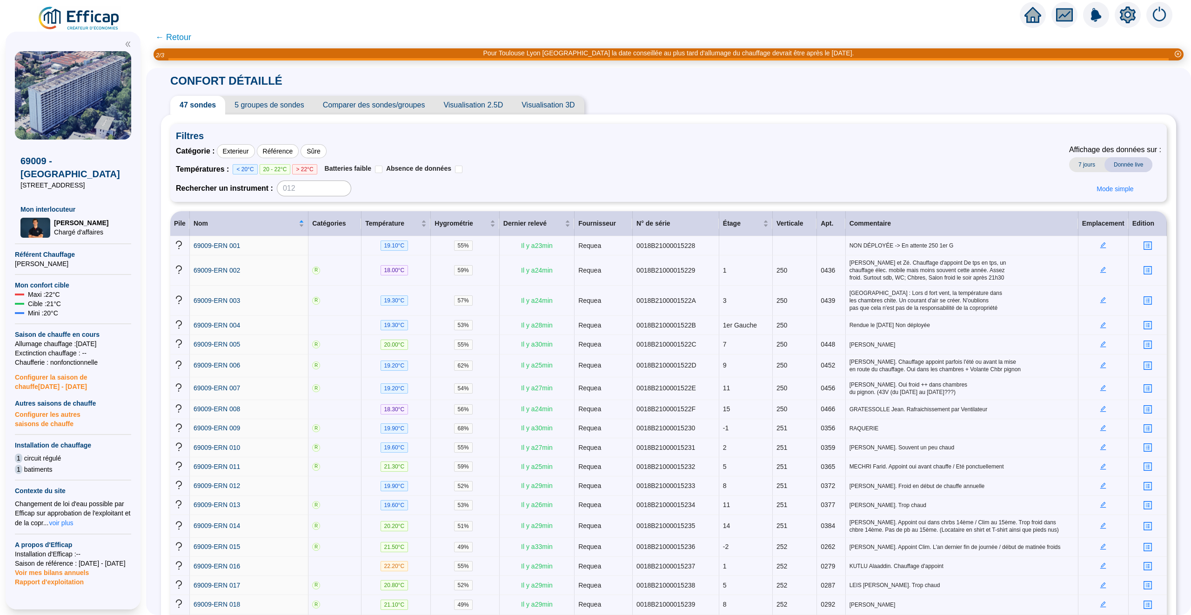
click at [471, 99] on span "Visualisation 2.5D" at bounding box center [473, 105] width 78 height 19
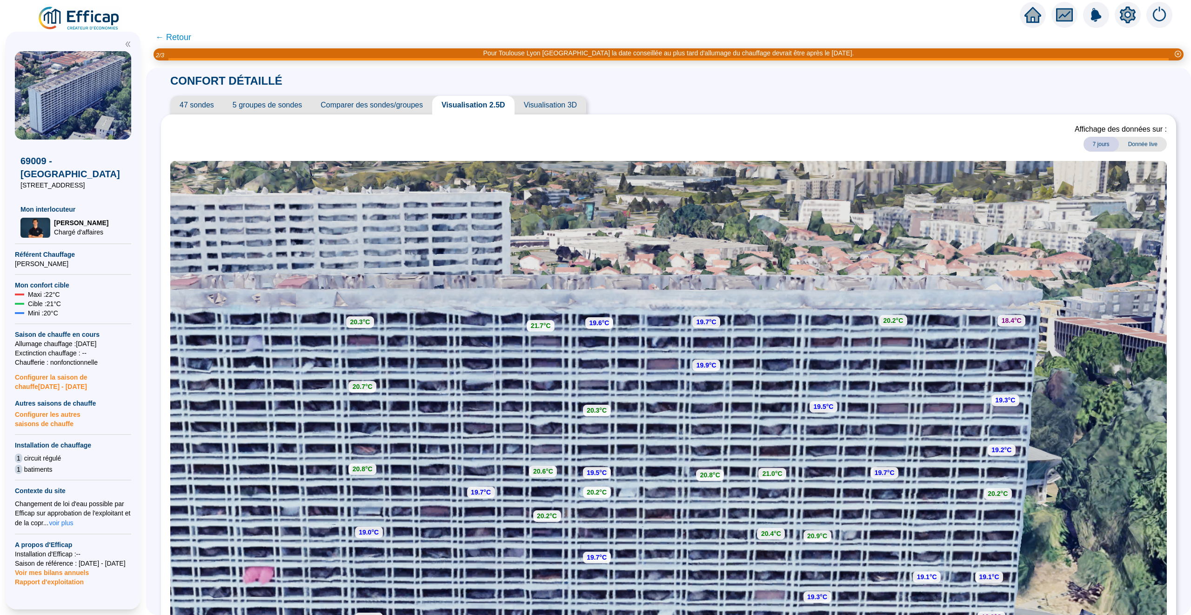
click at [1134, 142] on span "Donnée live" at bounding box center [1143, 144] width 48 height 15
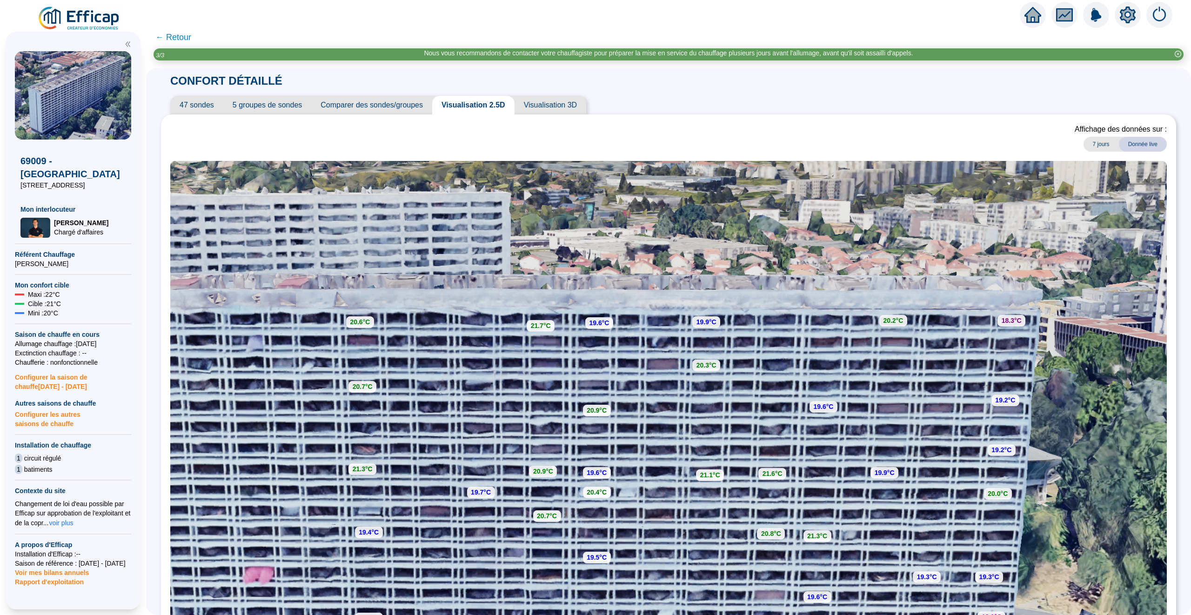
click at [1110, 142] on span "7 jours" at bounding box center [1101, 144] width 35 height 15
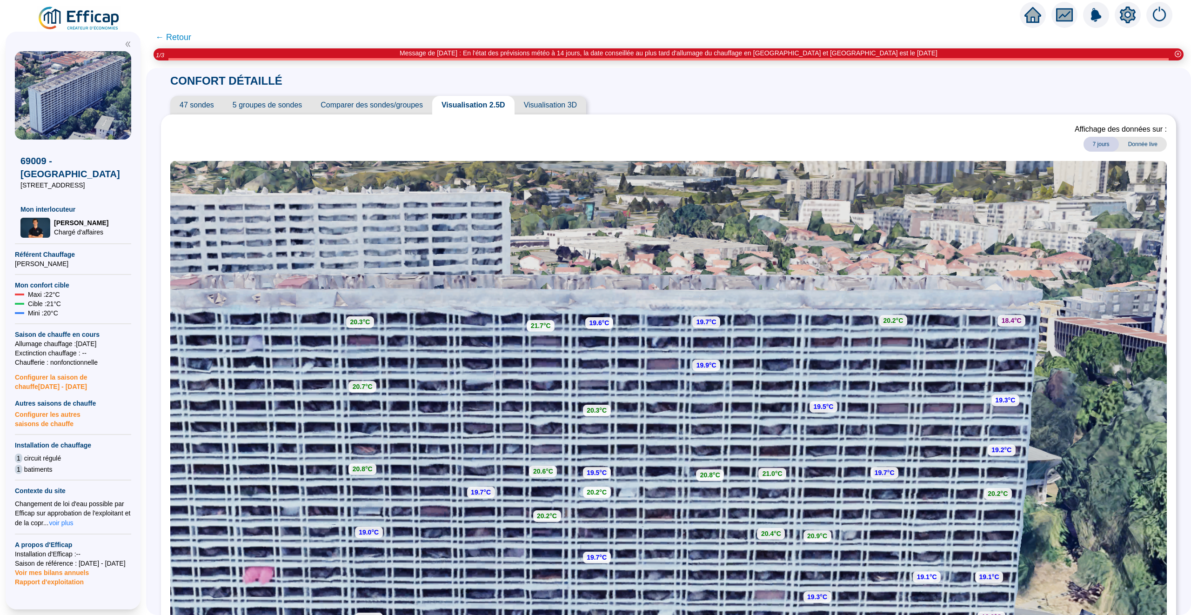
click at [556, 102] on span "Visualisation 3D" at bounding box center [551, 105] width 72 height 19
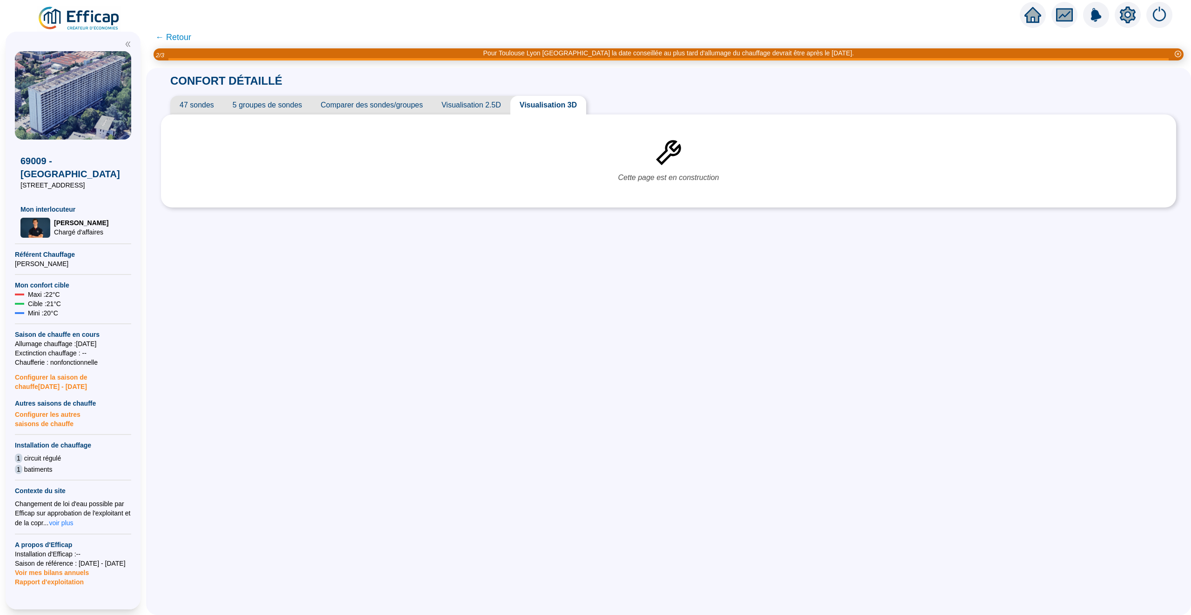
click at [176, 35] on span "← Retour" at bounding box center [173, 37] width 36 height 13
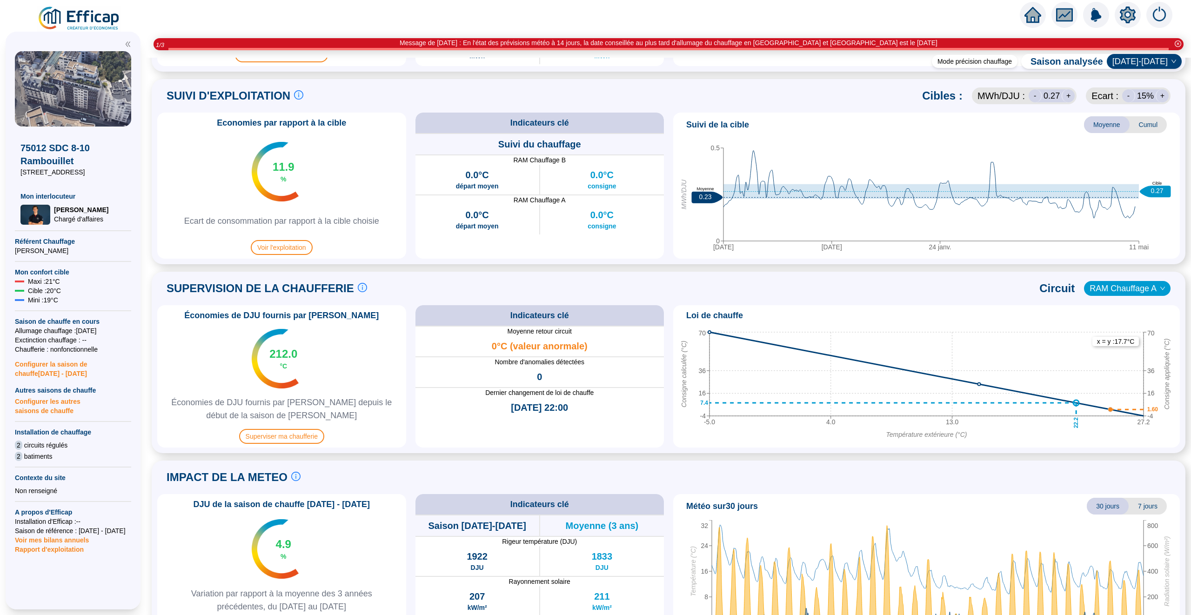
scroll to position [449, 0]
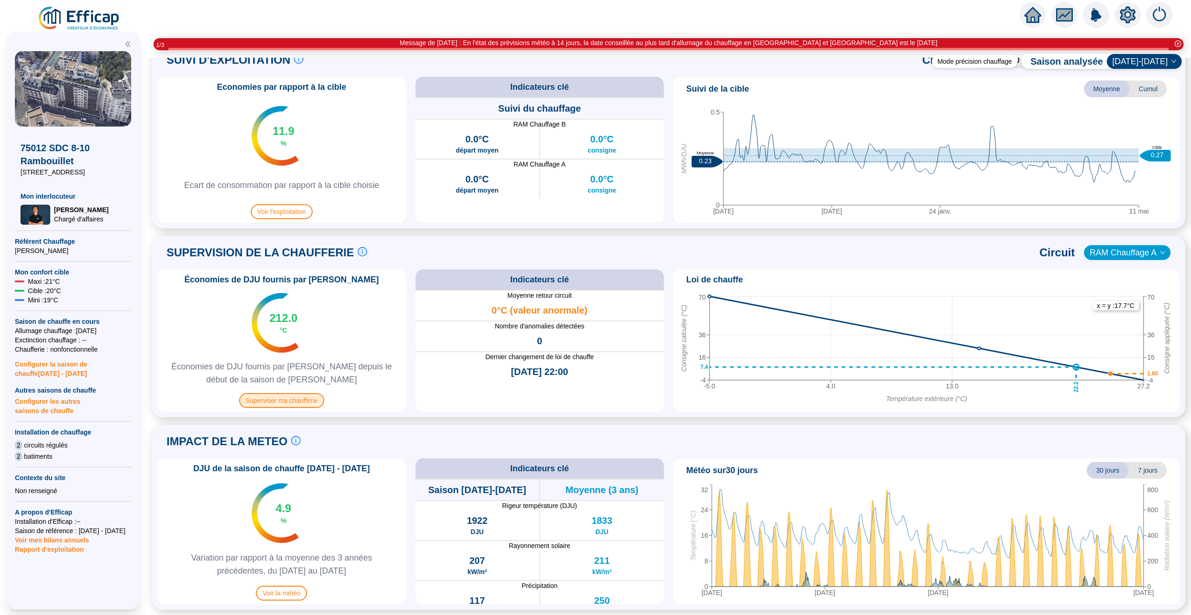
click at [307, 401] on span "Superviser ma chaufferie" at bounding box center [281, 400] width 85 height 15
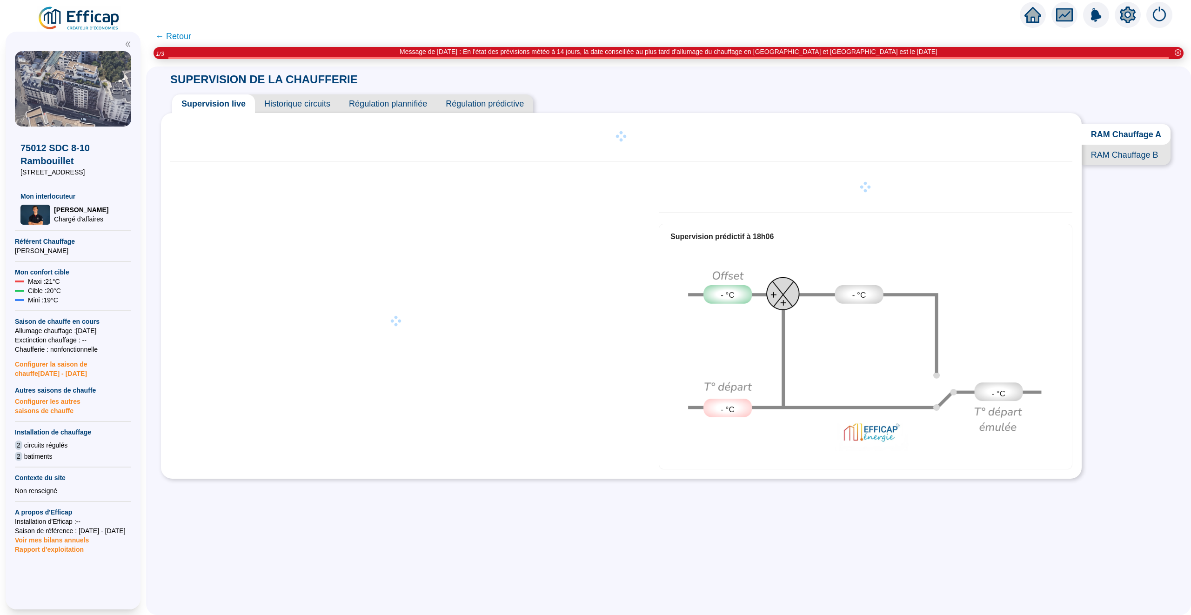
click at [294, 102] on span "Historique circuits" at bounding box center [297, 103] width 85 height 19
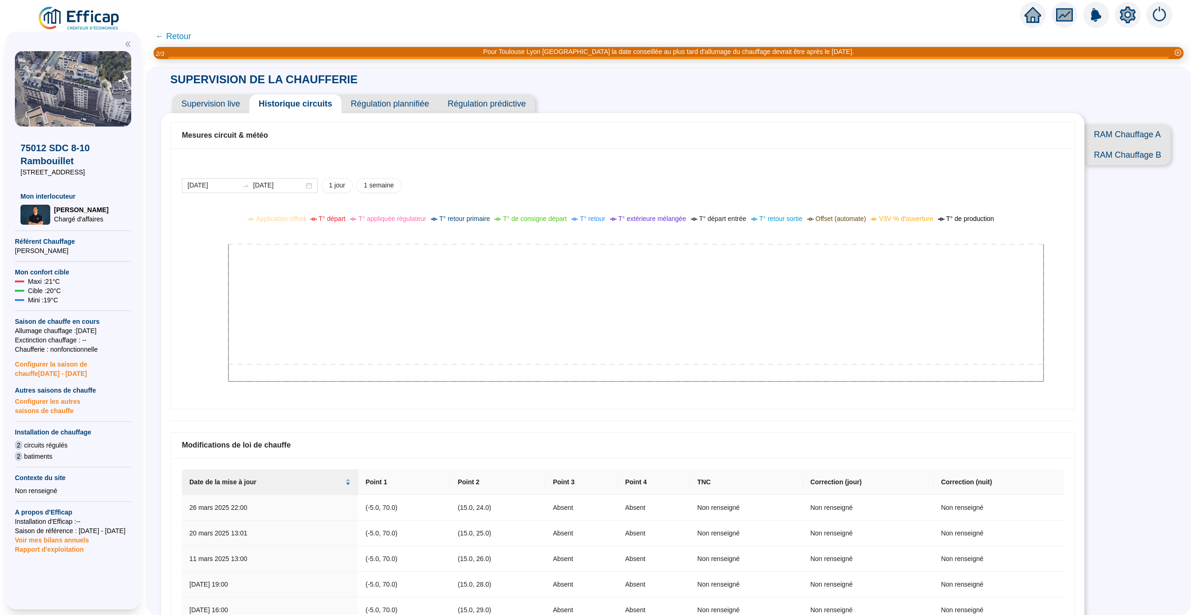
click at [1034, 11] on icon "home" at bounding box center [1033, 14] width 17 height 13
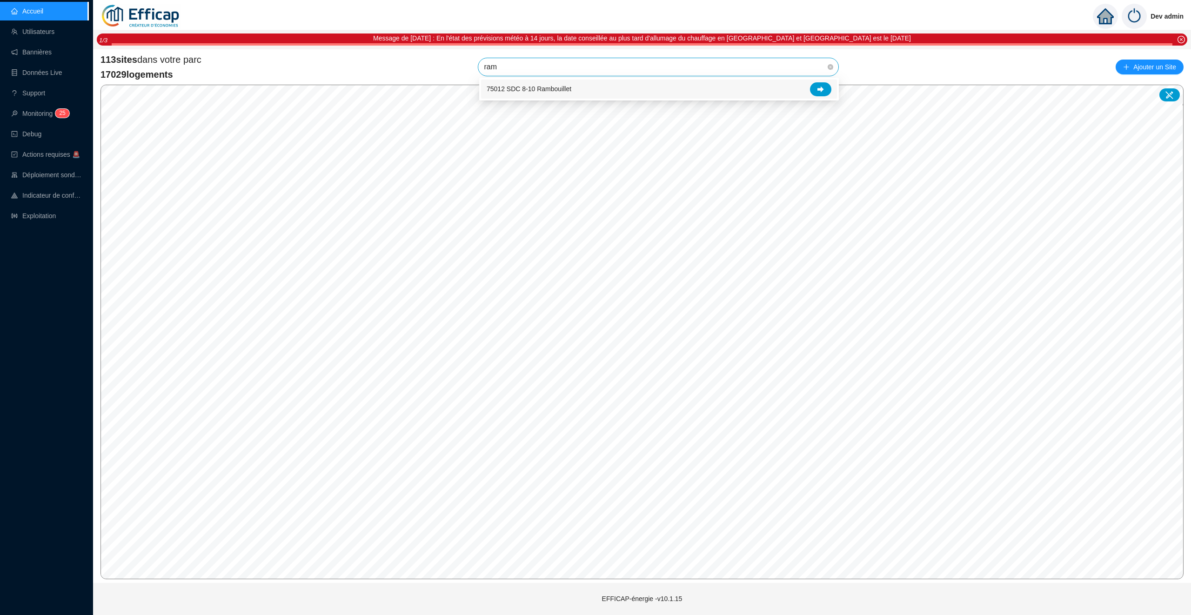
type input "ramb"
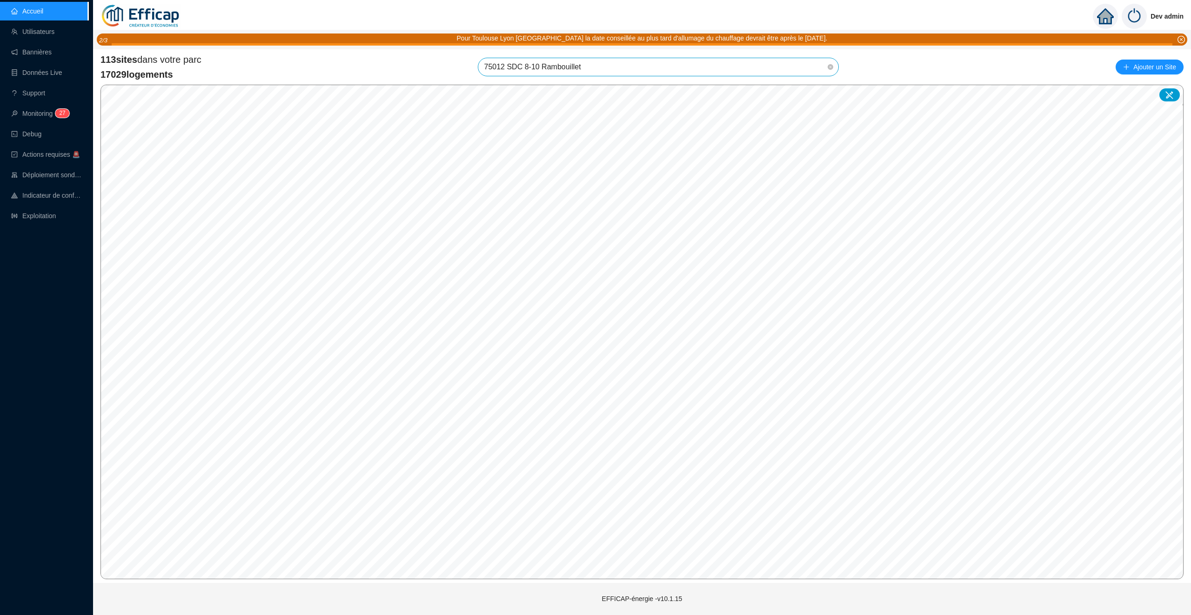
click at [651, 60] on span "75012 SDC 8-10 Rambouillet" at bounding box center [658, 67] width 349 height 18
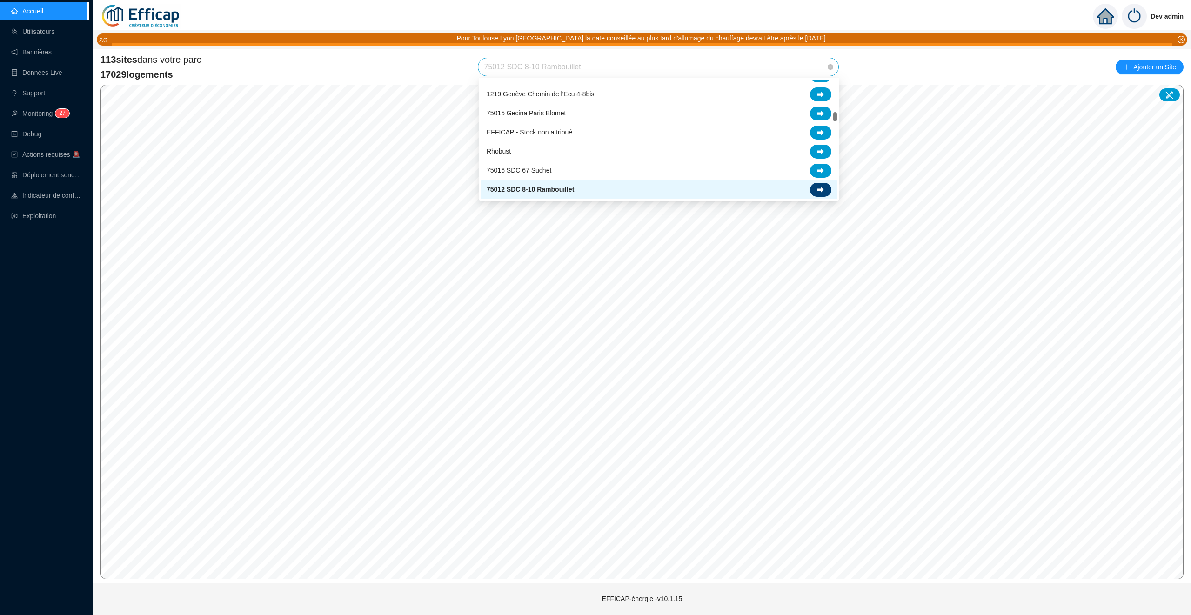
click at [818, 190] on icon at bounding box center [821, 190] width 7 height 6
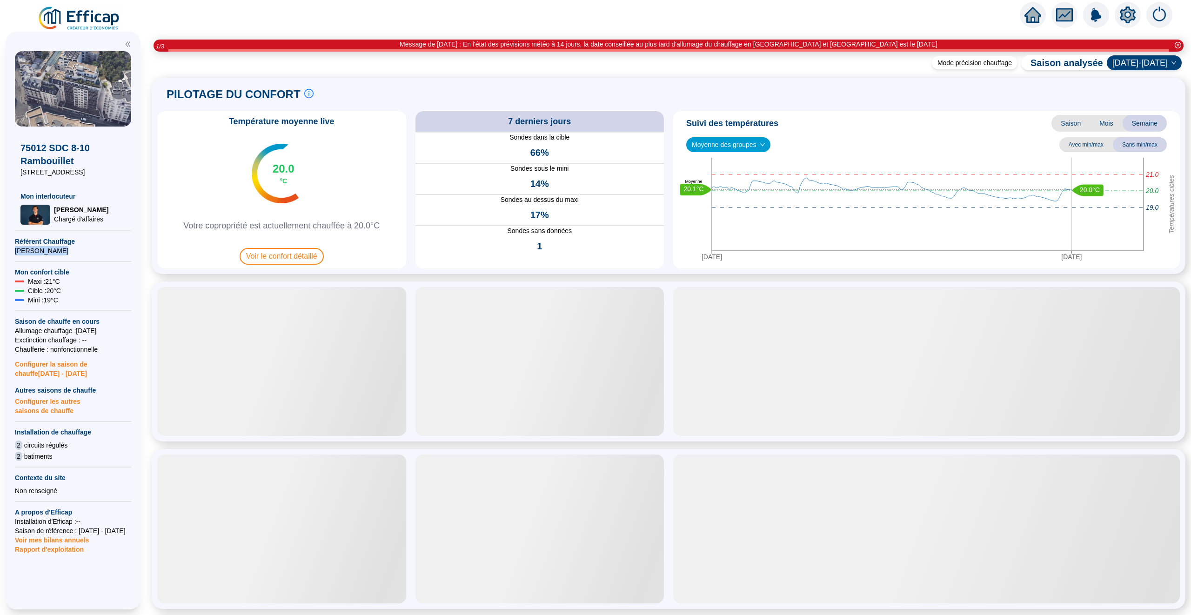
drag, startPoint x: 16, startPoint y: 248, endPoint x: 61, endPoint y: 248, distance: 45.6
click at [61, 248] on span "[PERSON_NAME]" at bounding box center [73, 250] width 116 height 9
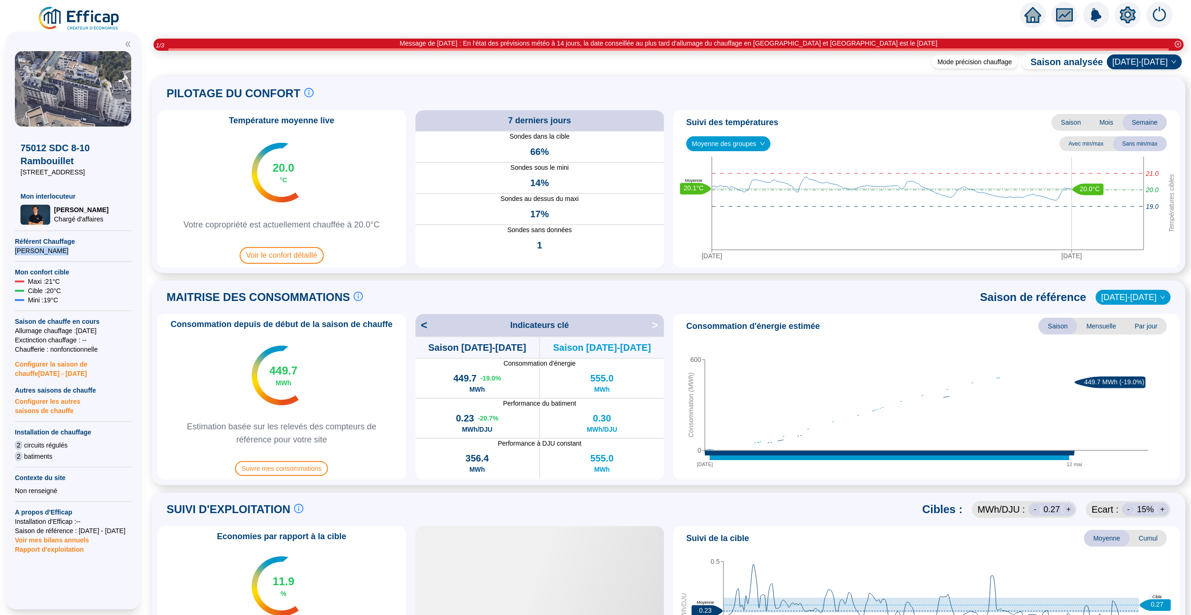
click at [94, 246] on span "[PERSON_NAME]" at bounding box center [73, 250] width 116 height 9
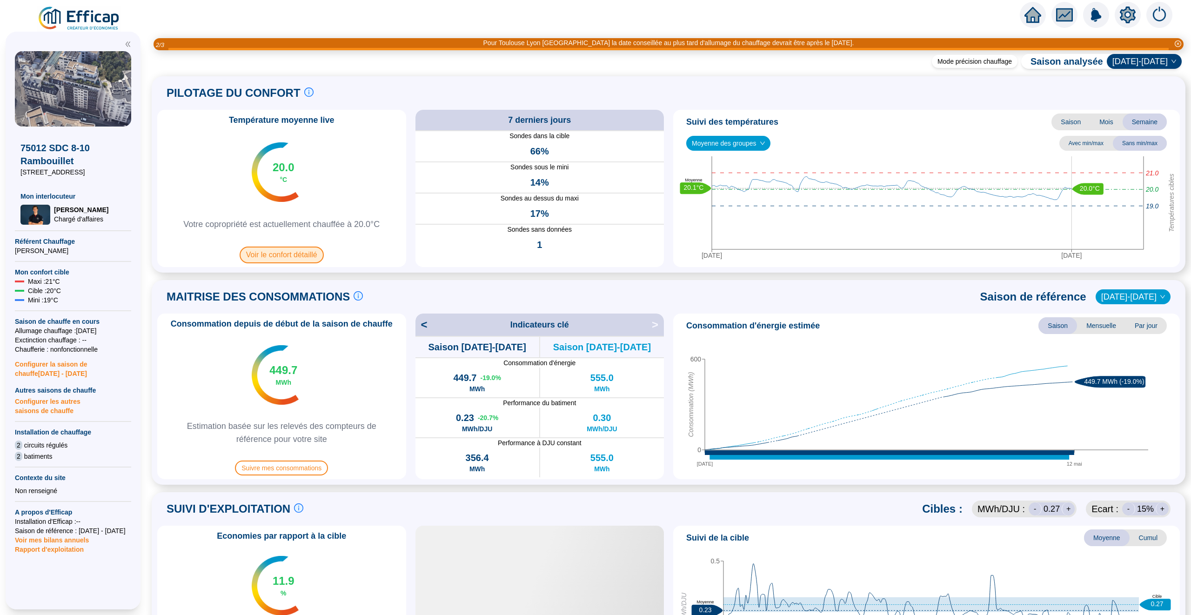
click at [276, 255] on span "Voir le confort détaillé" at bounding box center [282, 255] width 84 height 17
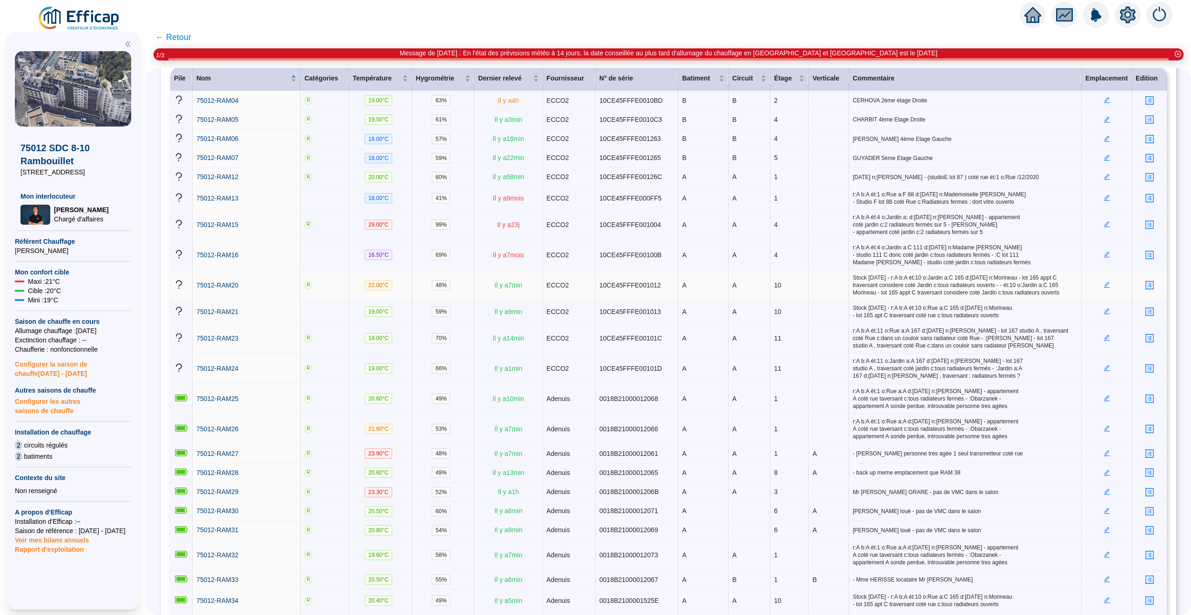
scroll to position [142, 0]
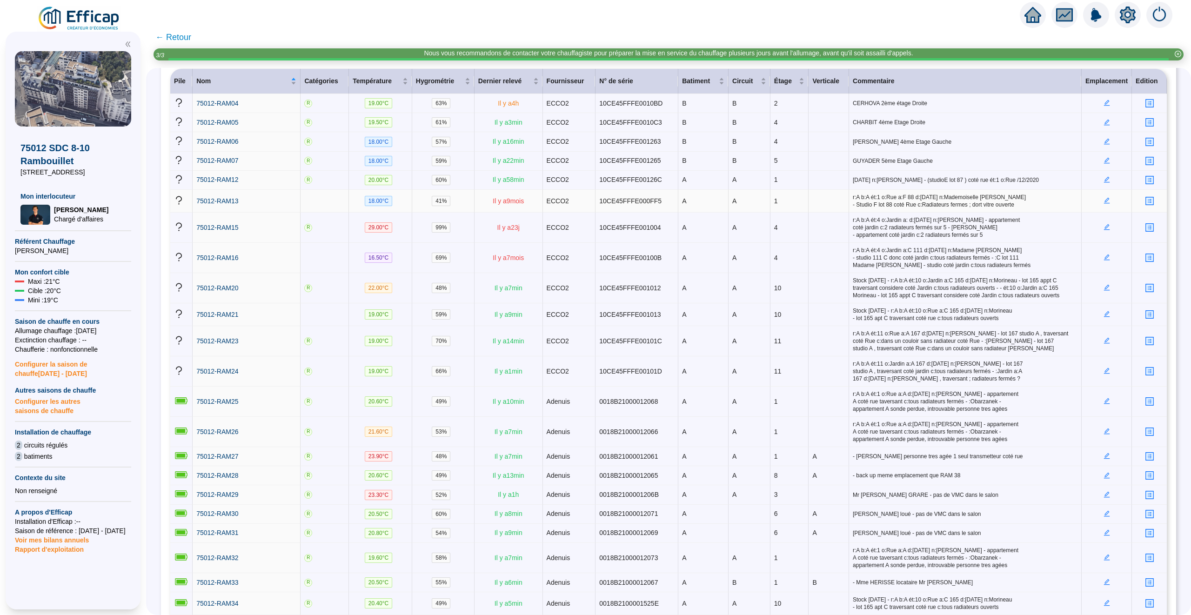
click at [1107, 202] on icon "edit" at bounding box center [1107, 201] width 6 height 6
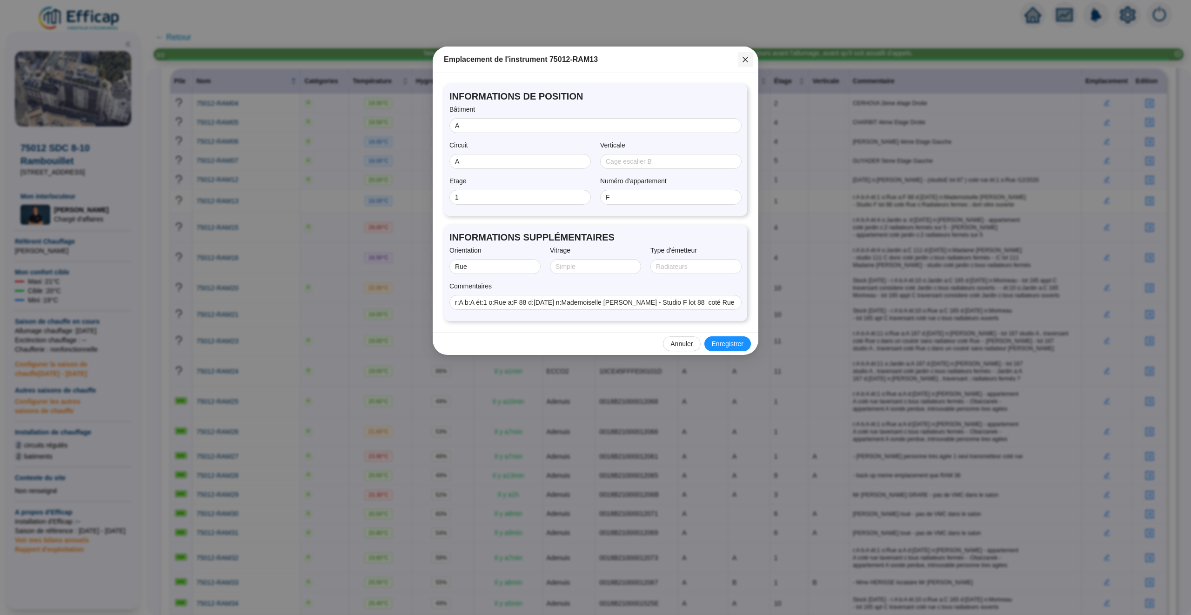
click at [745, 57] on icon "close" at bounding box center [745, 59] width 7 height 7
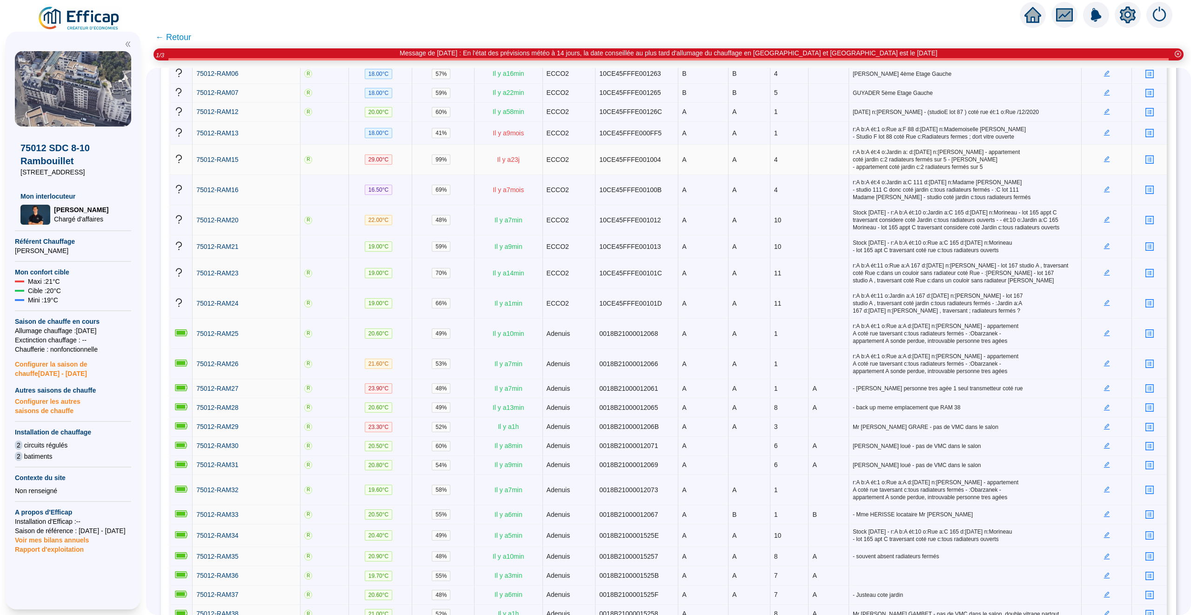
scroll to position [0, 0]
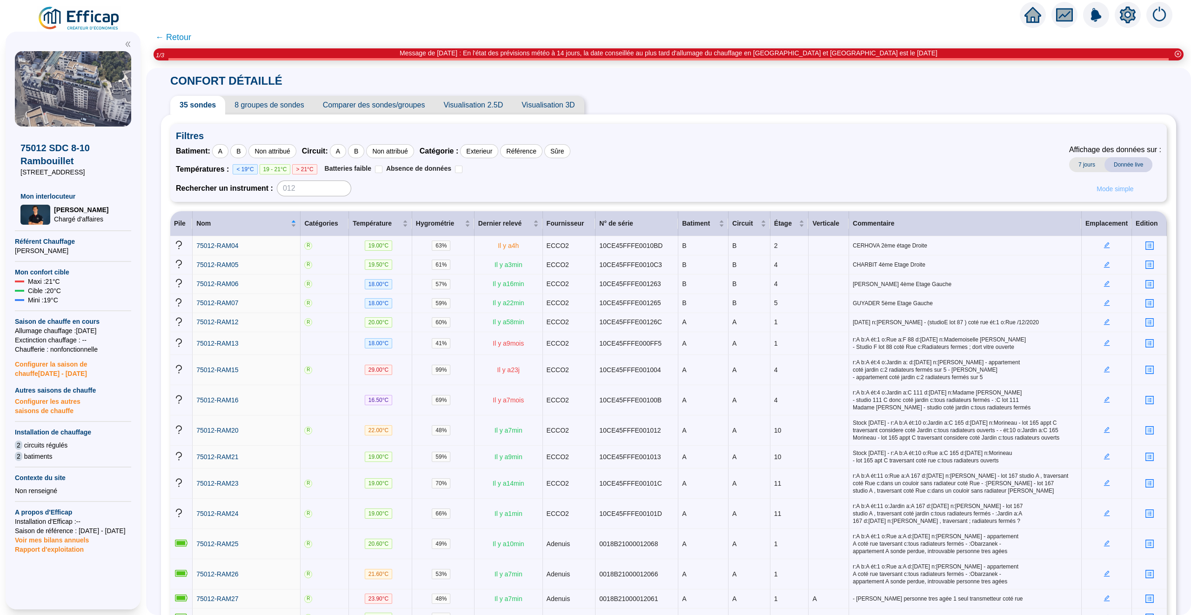
click at [1112, 189] on span "Mode simple" at bounding box center [1115, 189] width 37 height 10
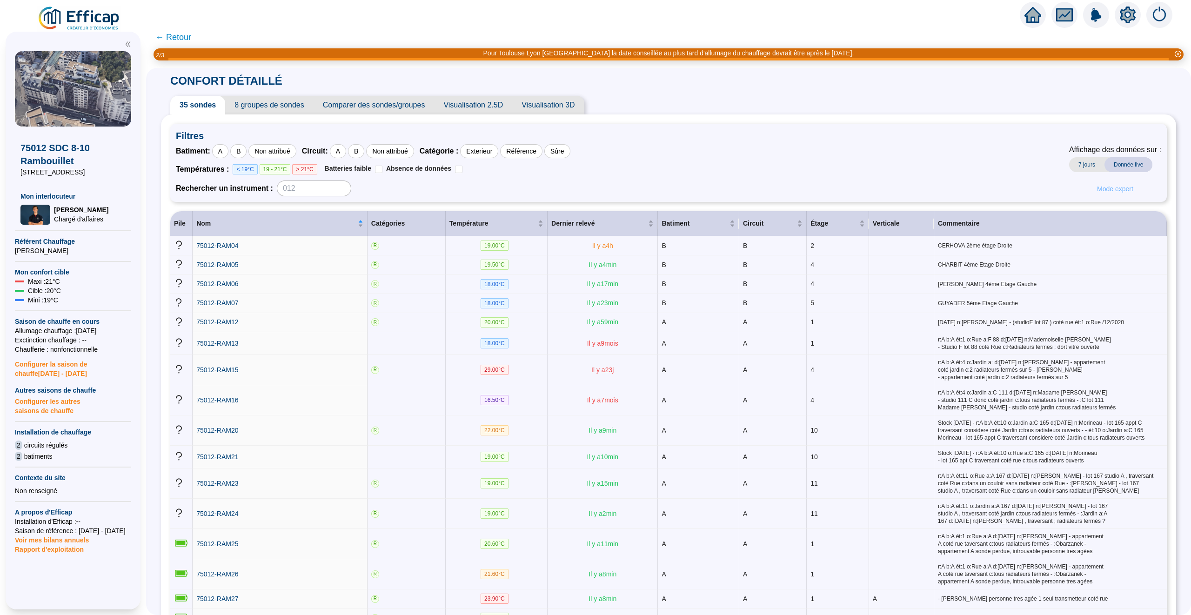
click at [1115, 189] on span "Mode expert" at bounding box center [1115, 189] width 36 height 10
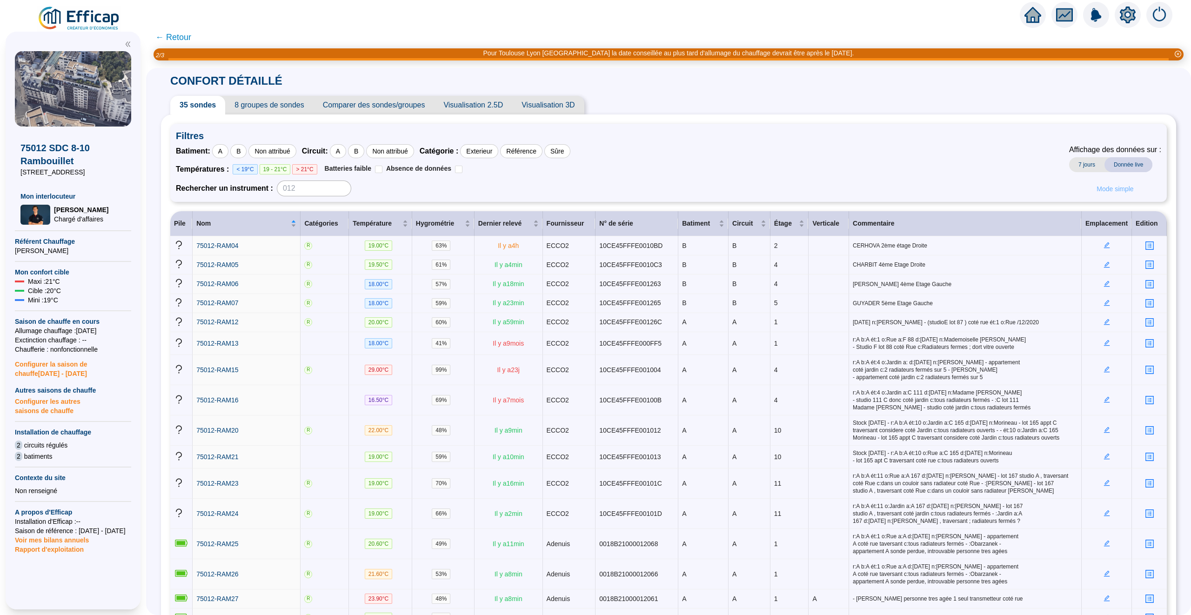
click at [1115, 189] on span "Mode simple" at bounding box center [1115, 189] width 37 height 10
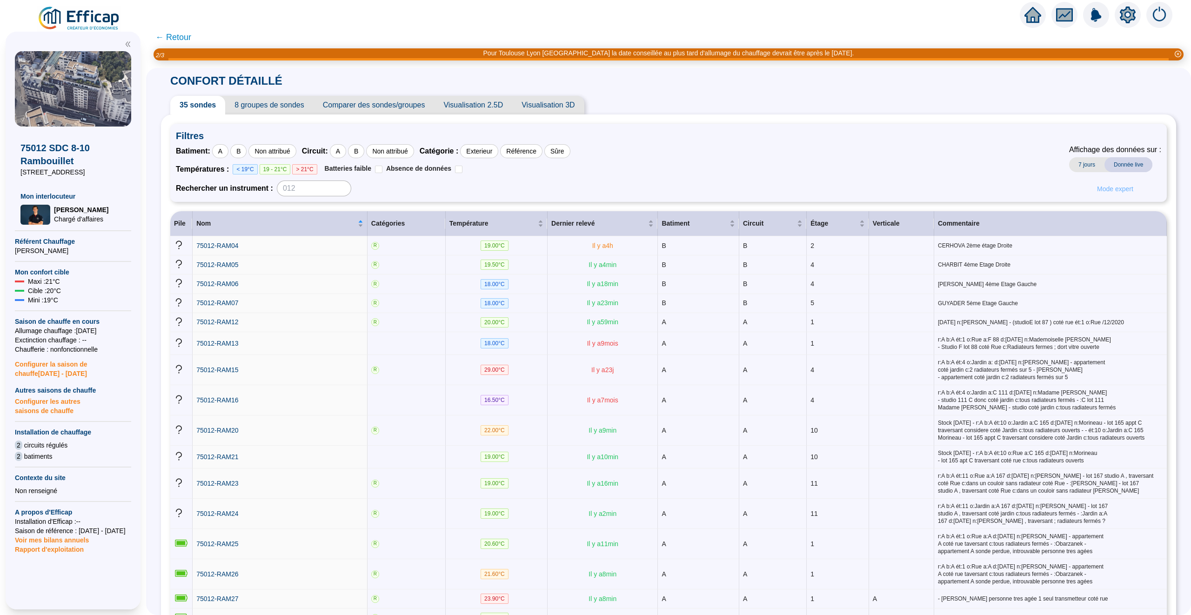
click at [1115, 189] on span "Mode expert" at bounding box center [1115, 189] width 36 height 10
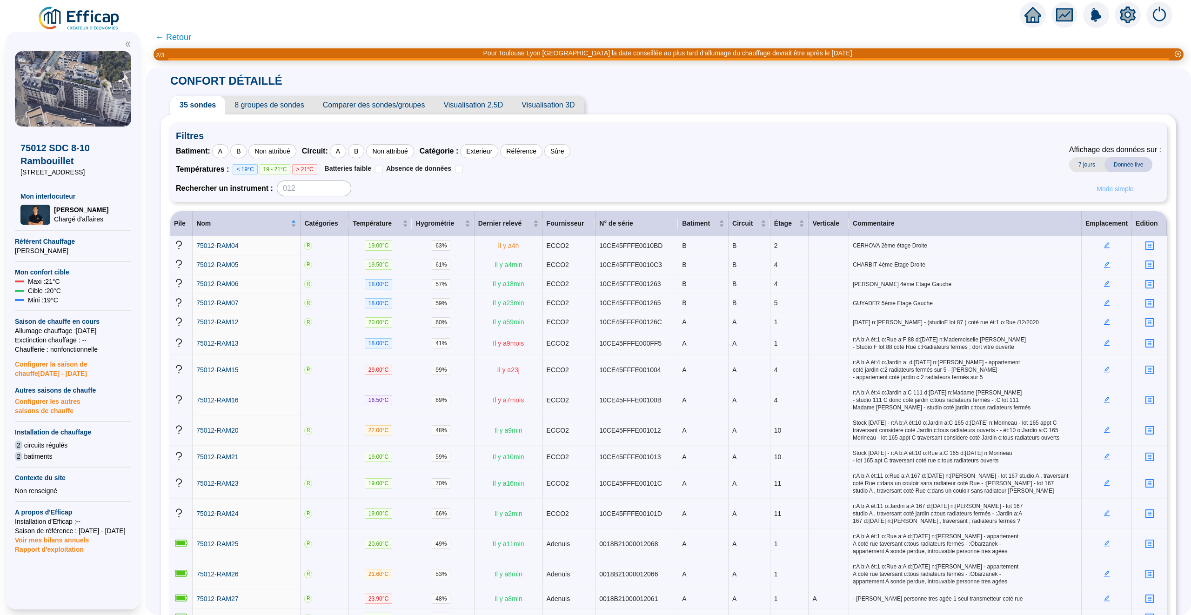
click at [1115, 189] on span "Mode simple" at bounding box center [1115, 189] width 37 height 10
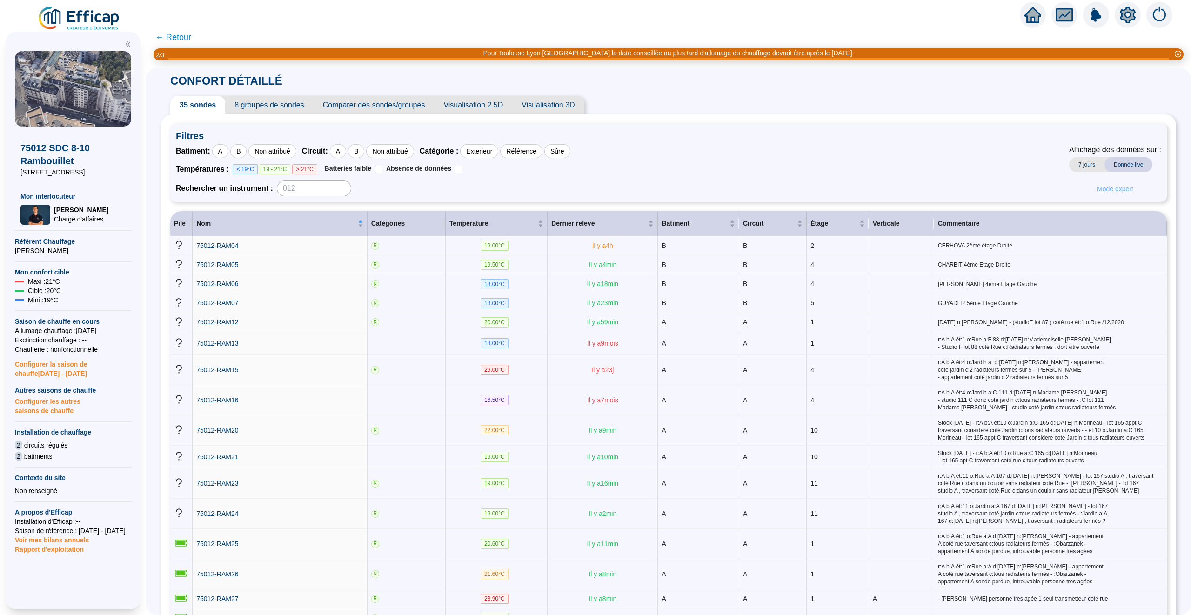
click at [1115, 189] on span "Mode expert" at bounding box center [1115, 189] width 36 height 10
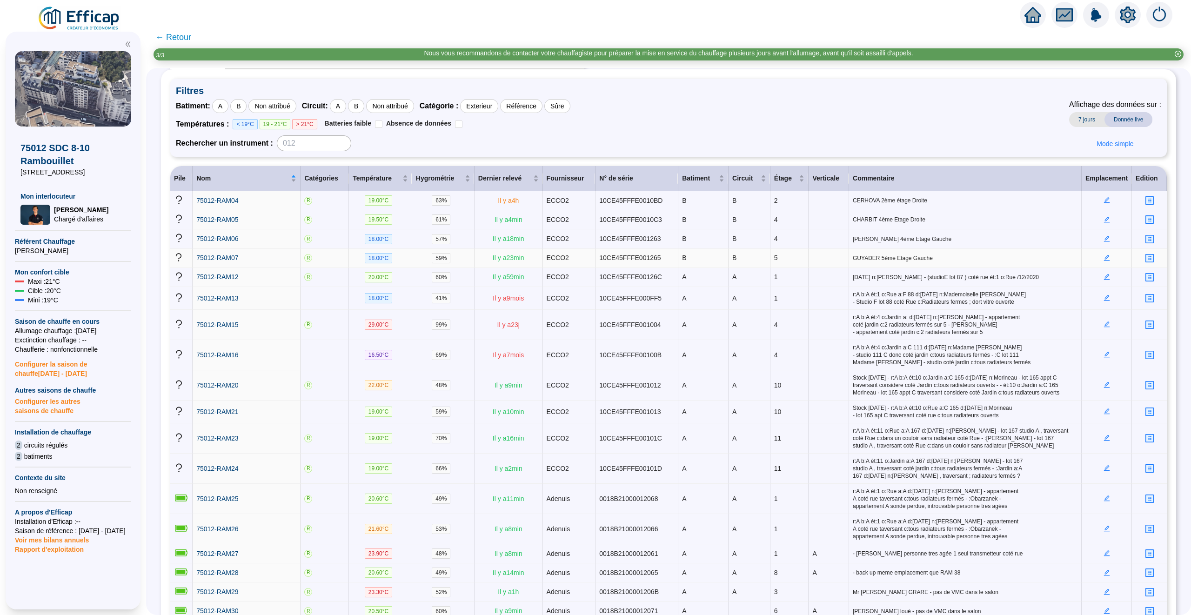
scroll to position [66, 0]
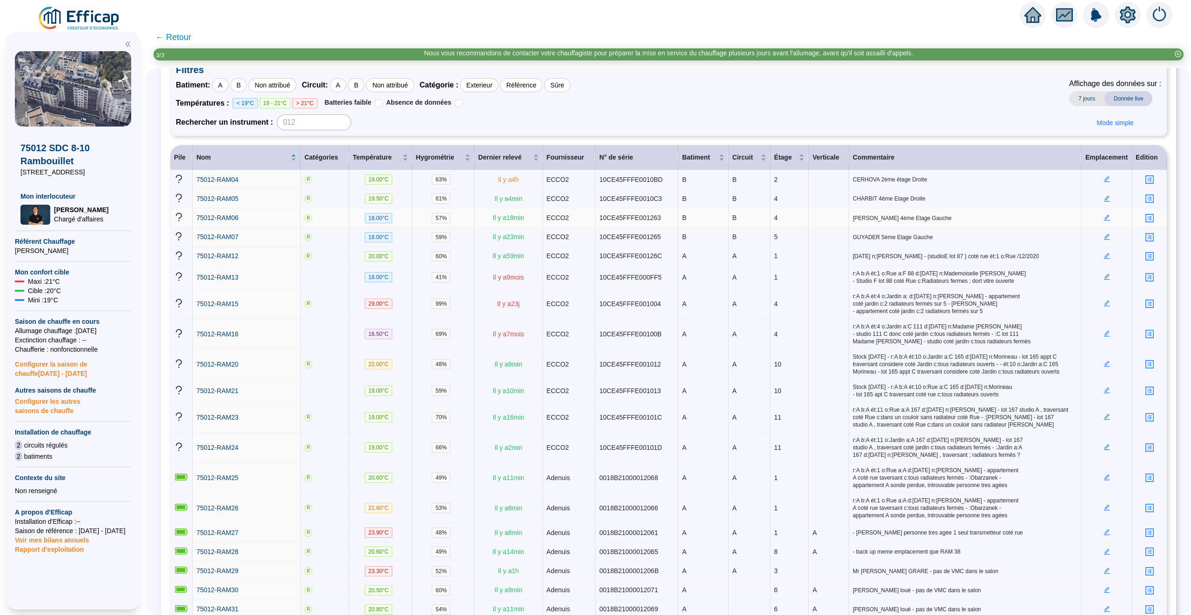
click at [1106, 217] on icon "edit" at bounding box center [1107, 217] width 7 height 7
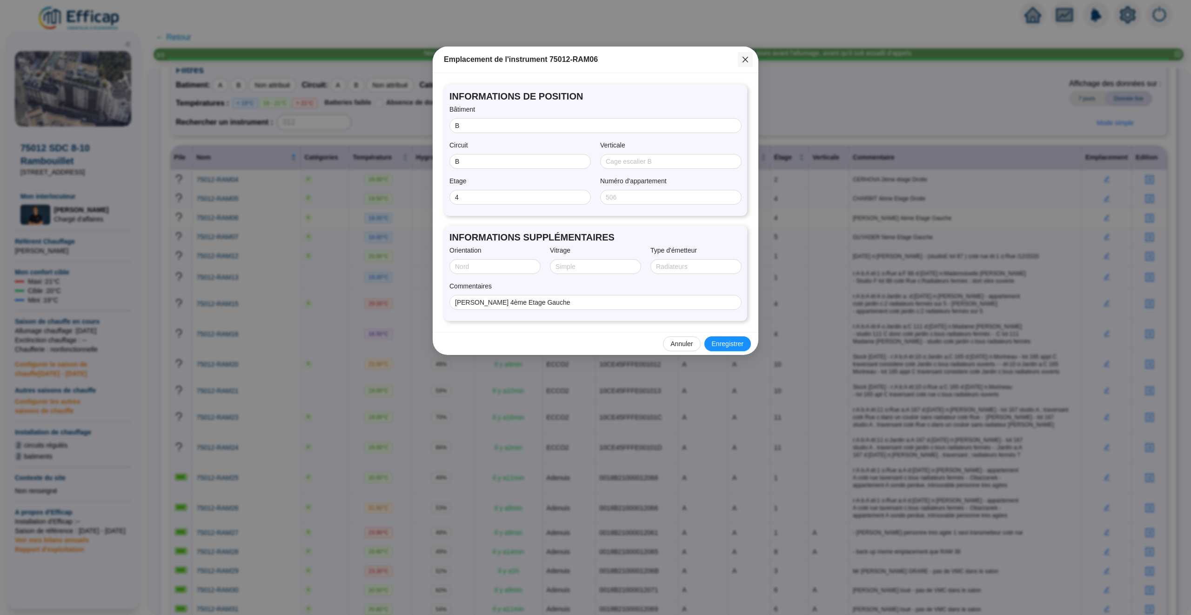
click at [747, 59] on icon "close" at bounding box center [745, 59] width 7 height 7
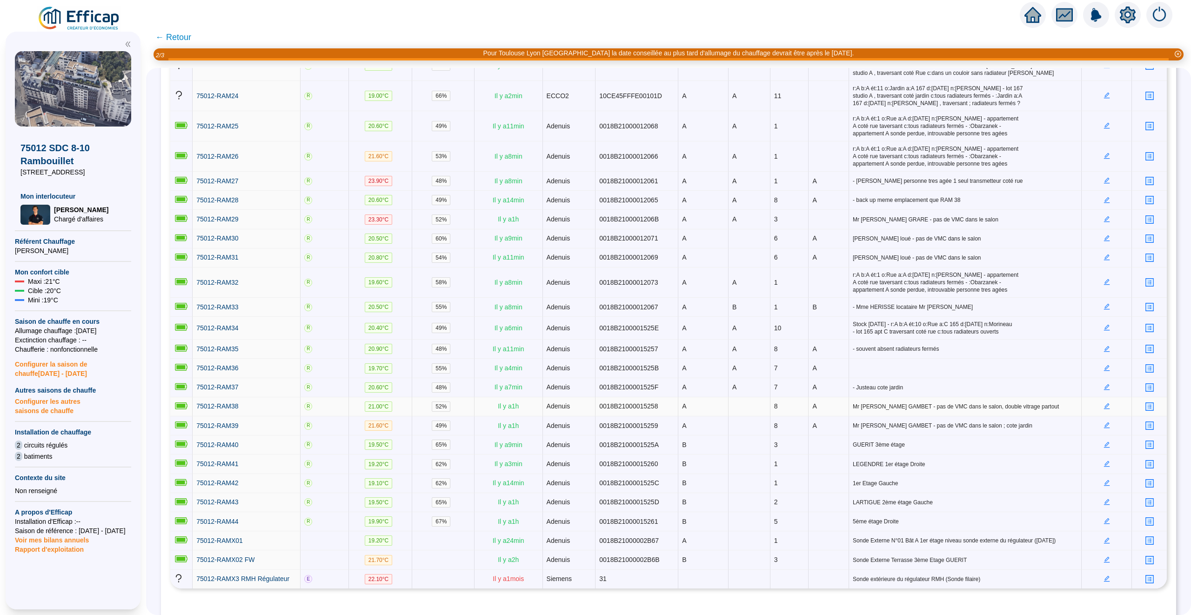
scroll to position [463, 0]
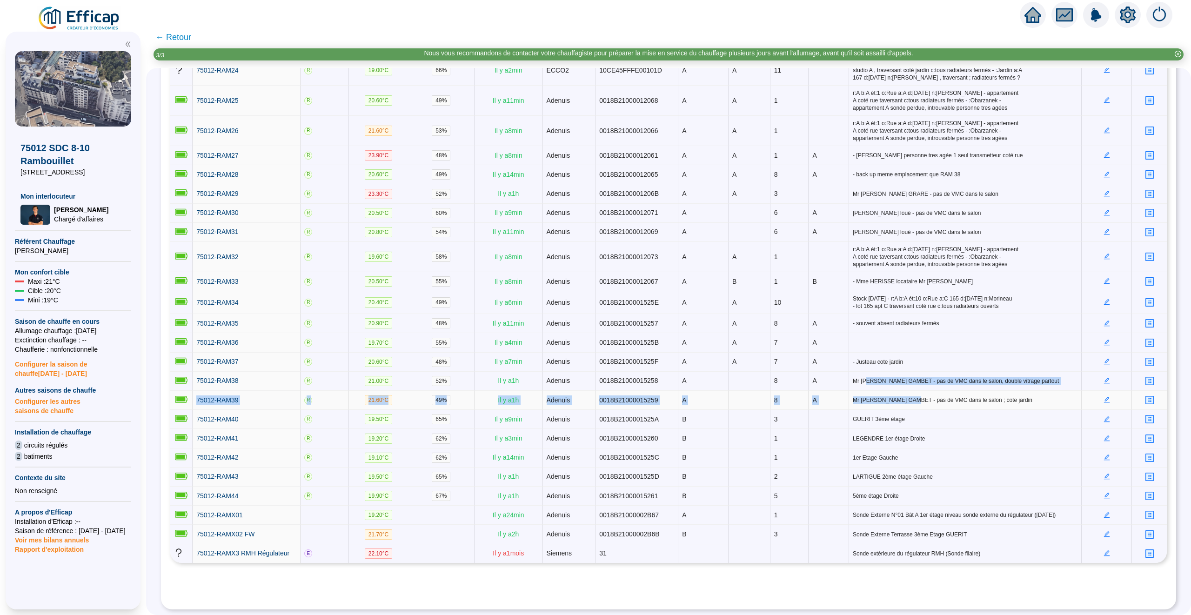
drag, startPoint x: 870, startPoint y: 377, endPoint x: 916, endPoint y: 391, distance: 48.4
click at [916, 391] on tbody "75012-RAM04 R 19.00 °C 63 % Il y a 4 h ECCO2 10CE45FFFE0010BD B B 2 CERHOVA 2èm…" at bounding box center [668, 178] width 997 height 770
click at [923, 396] on span "Mr [PERSON_NAME] GAMBET - pas de VMC dans le salon ; cote jardin" at bounding box center [965, 399] width 225 height 7
drag, startPoint x: 870, startPoint y: 375, endPoint x: 913, endPoint y: 375, distance: 43.3
click at [913, 377] on span "Mr [PERSON_NAME] GAMBET - pas de VMC dans le salon, double vitrage partout" at bounding box center [965, 380] width 225 height 7
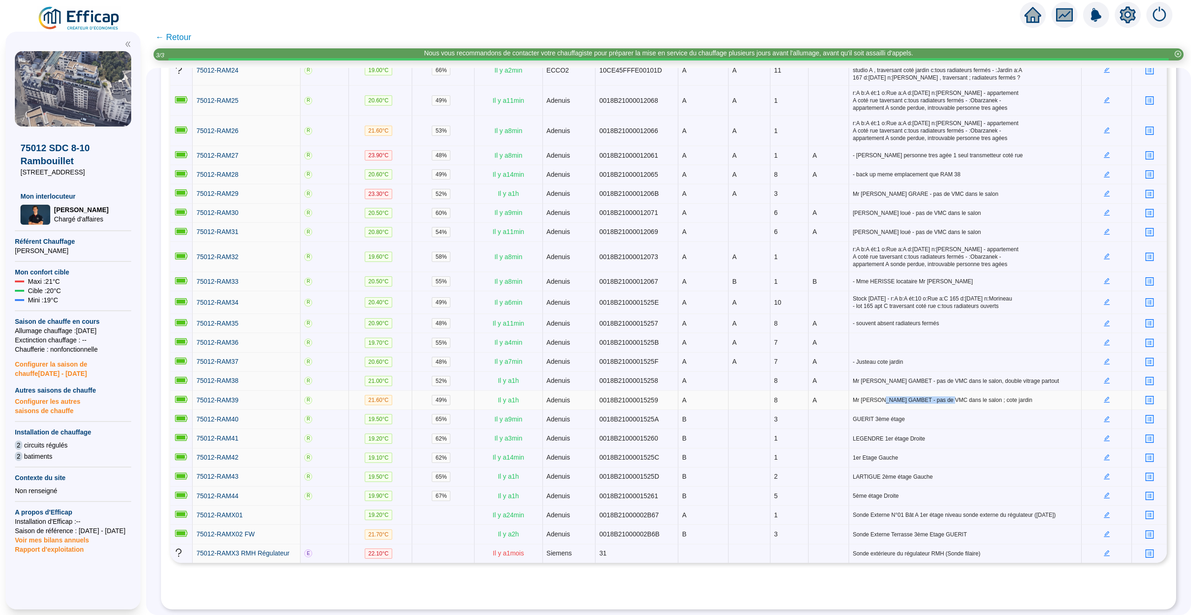
drag, startPoint x: 956, startPoint y: 392, endPoint x: 891, endPoint y: 392, distance: 65.1
click at [891, 396] on span "Mr [PERSON_NAME] GAMBET - pas de VMC dans le salon ; cote jardin" at bounding box center [965, 399] width 225 height 7
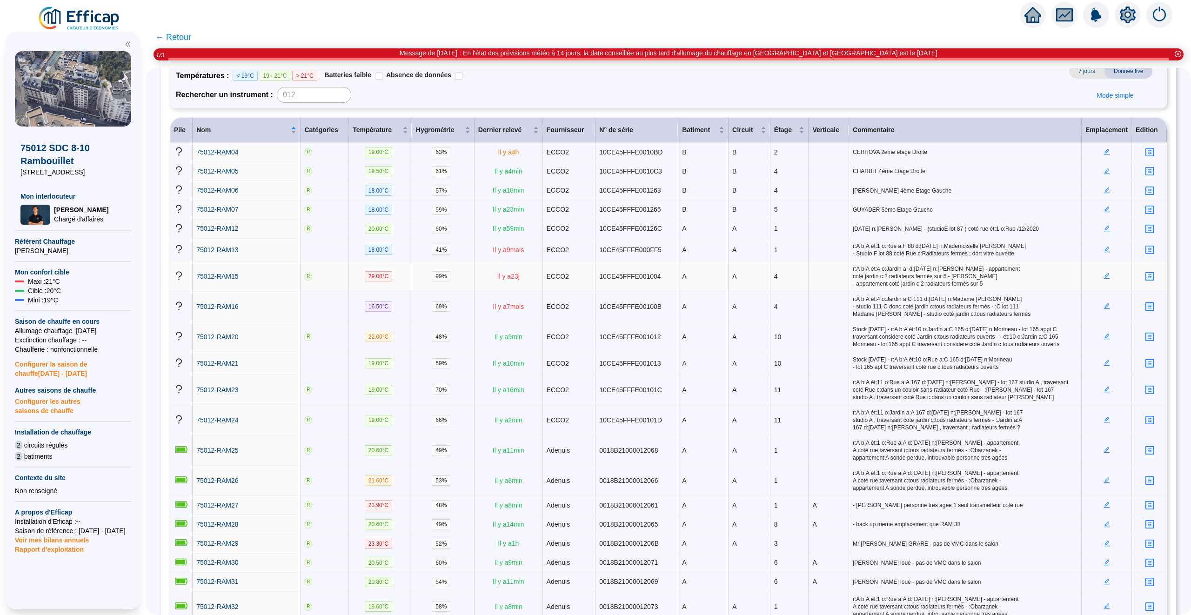
scroll to position [80, 0]
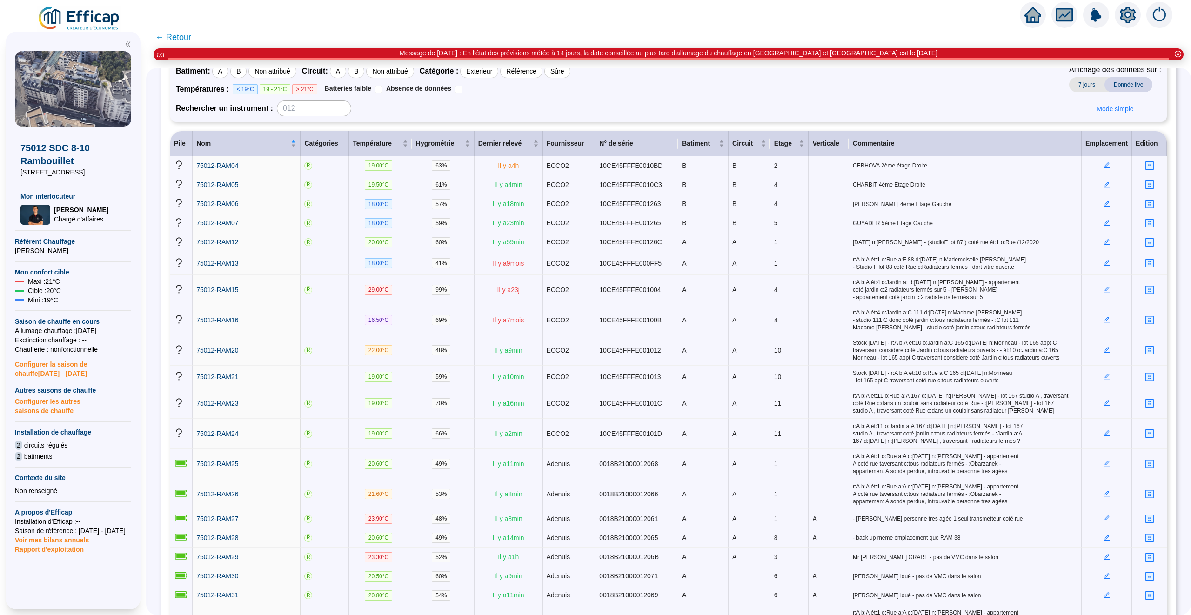
click at [171, 34] on span "← Retour" at bounding box center [173, 37] width 36 height 13
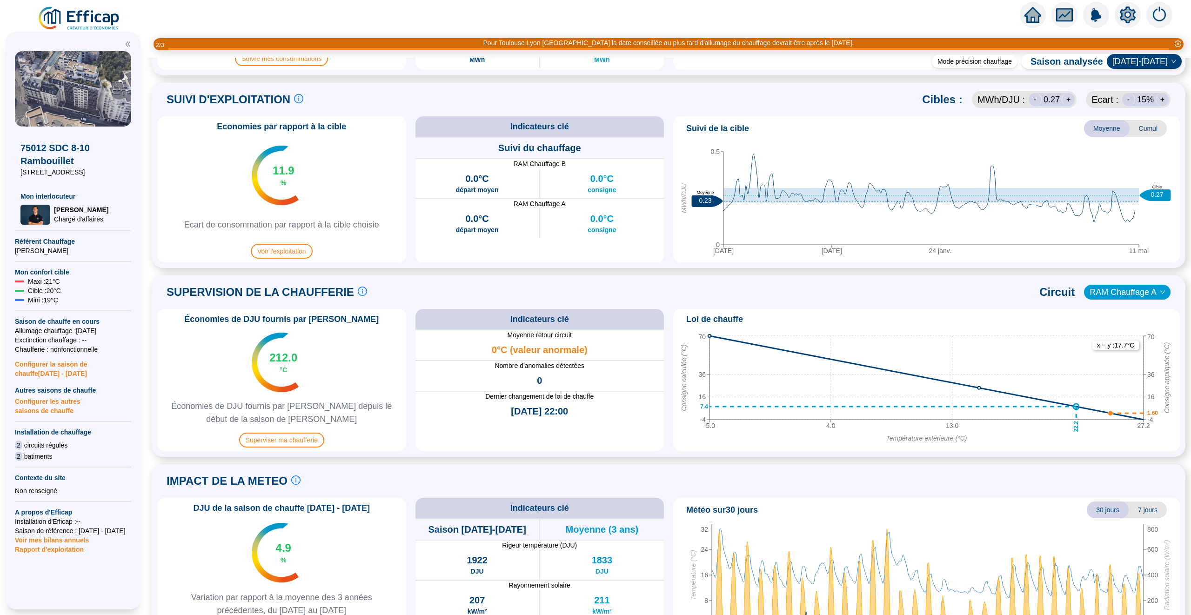
scroll to position [449, 0]
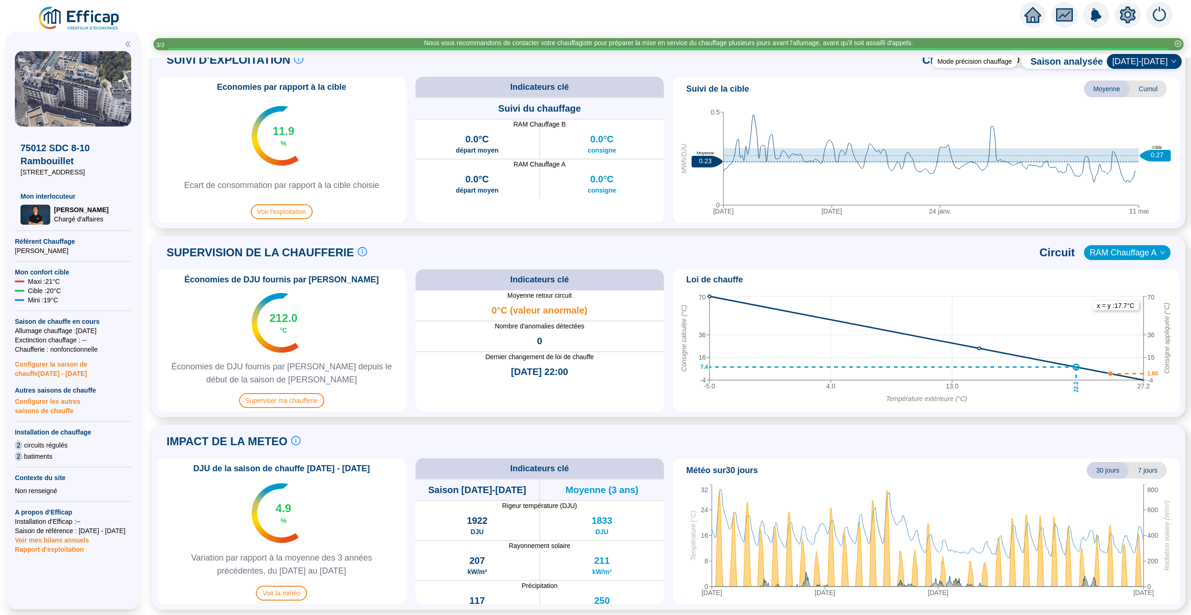
drag, startPoint x: 294, startPoint y: 402, endPoint x: 469, endPoint y: 398, distance: 175.9
click at [469, 398] on div "Économies de DJU fournis par Efficap 212.0 °C Économies de DJU fournis par Effi…" at bounding box center [668, 340] width 1023 height 142
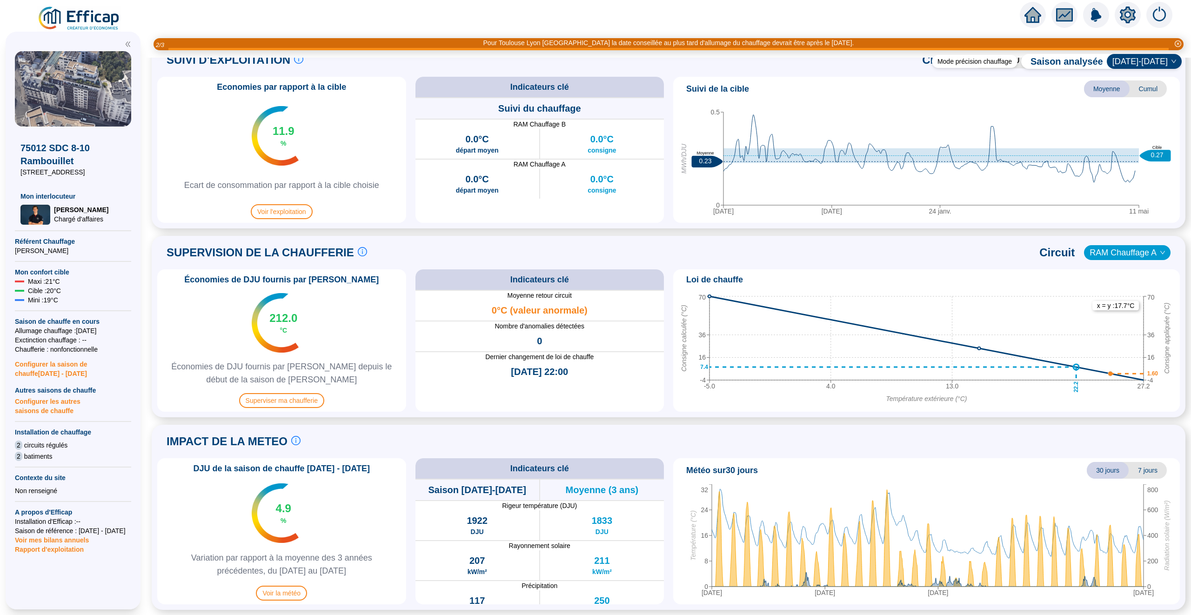
click at [409, 161] on div "Economies par rapport à la cible 11.9 % Ecart de consommation par rapport à la …" at bounding box center [668, 150] width 1023 height 146
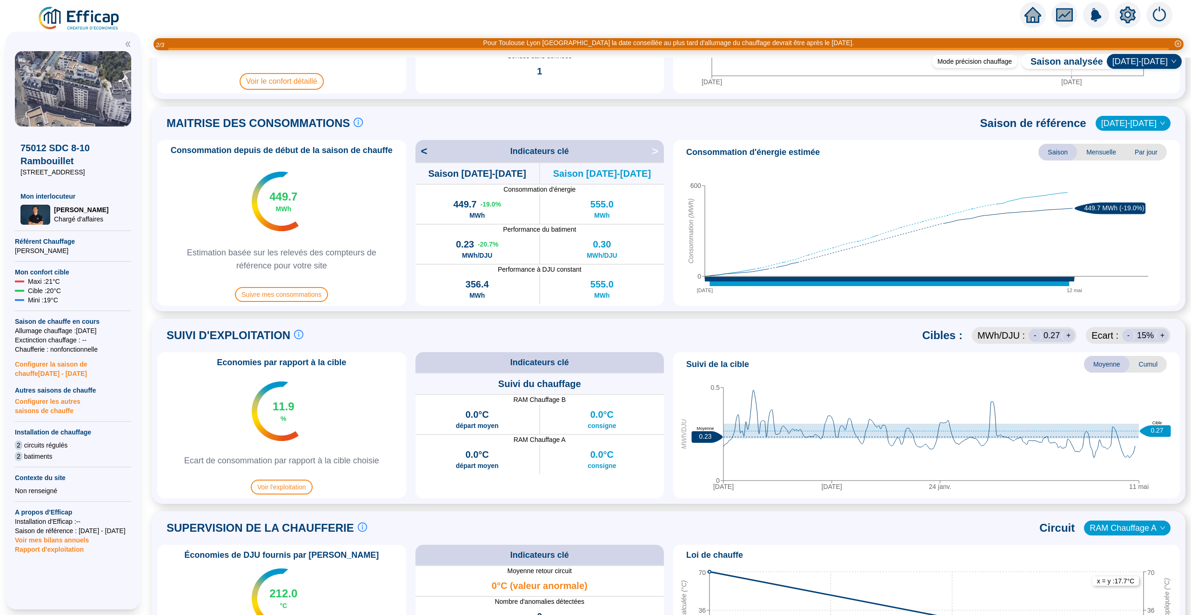
scroll to position [173, 0]
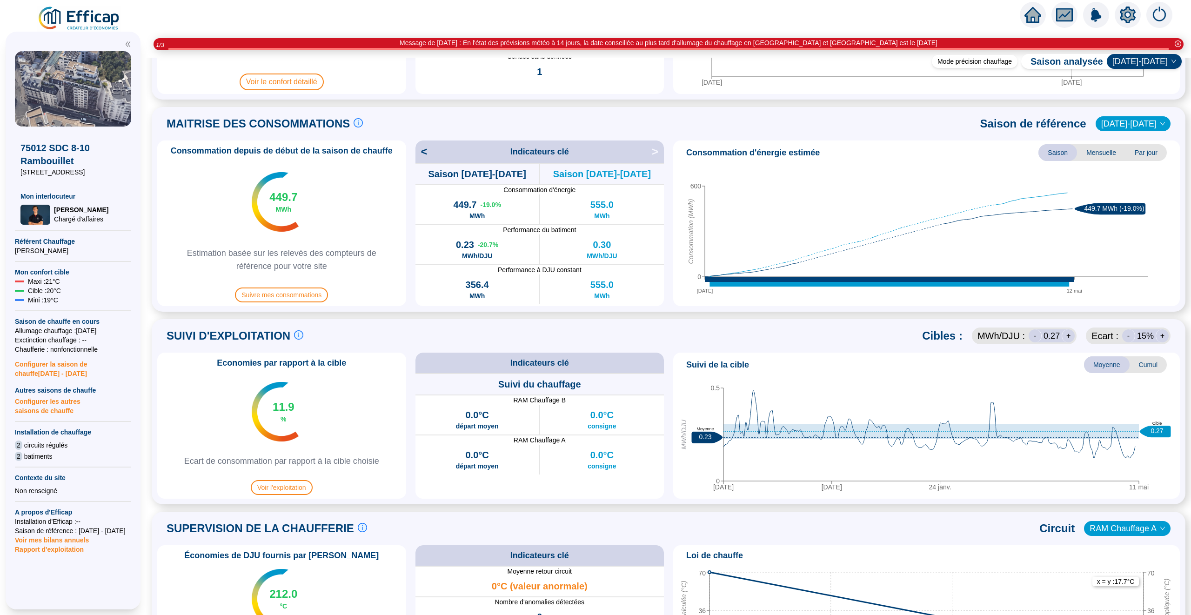
click at [1024, 15] on div at bounding box center [1033, 15] width 26 height 26
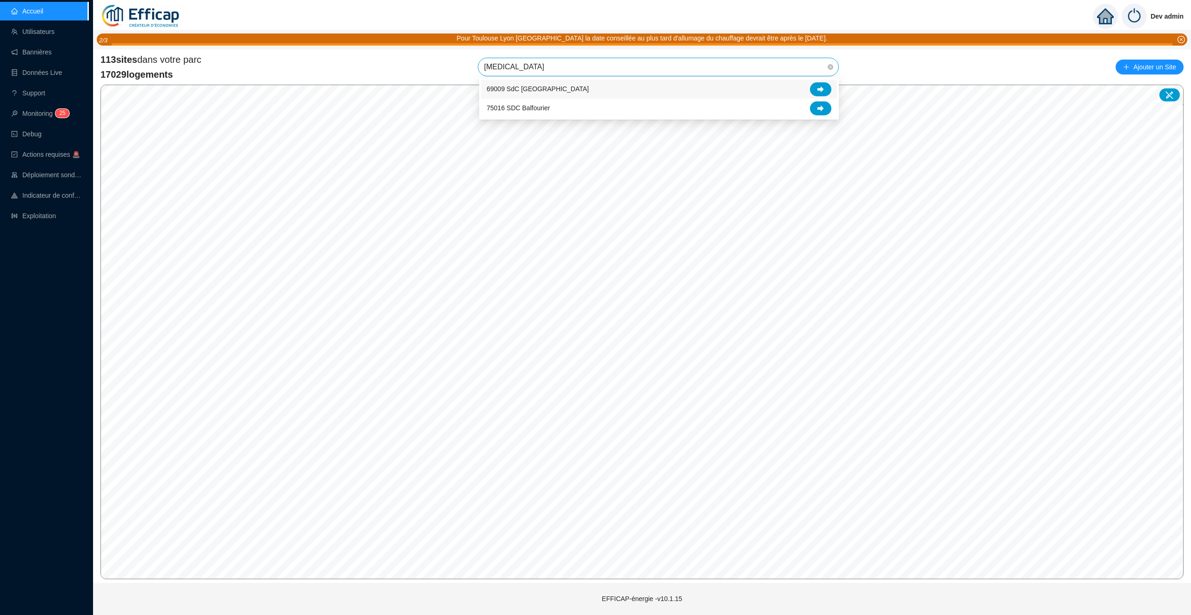
type input "balm"
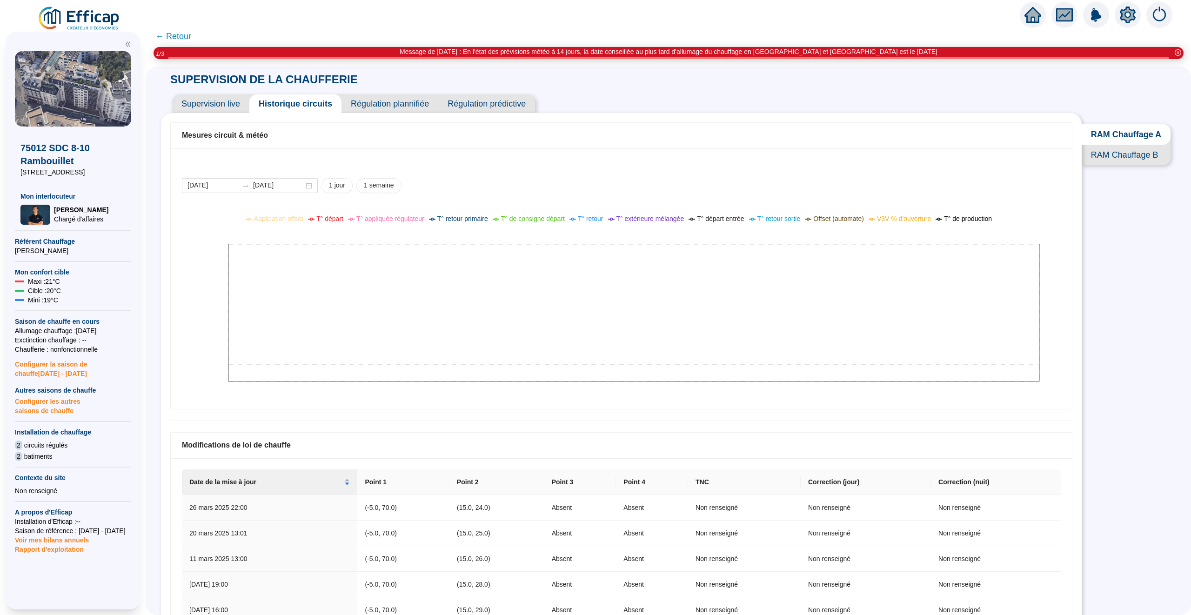
click at [1030, 13] on icon "home" at bounding box center [1033, 14] width 17 height 13
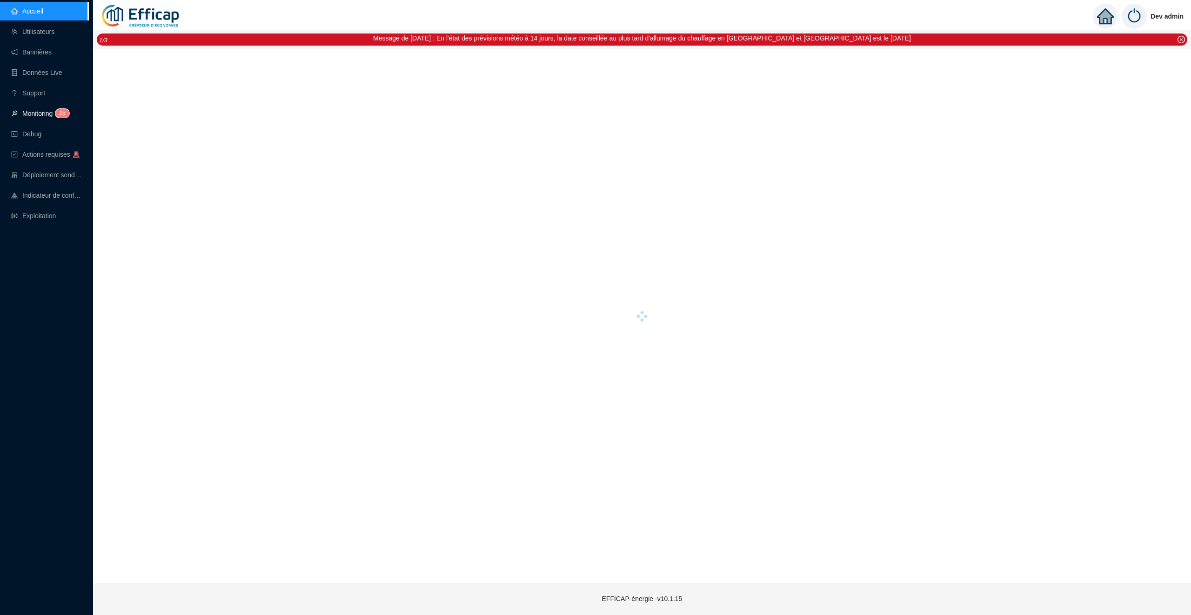
click at [46, 116] on link "Monitoring 2 5" at bounding box center [38, 113] width 55 height 7
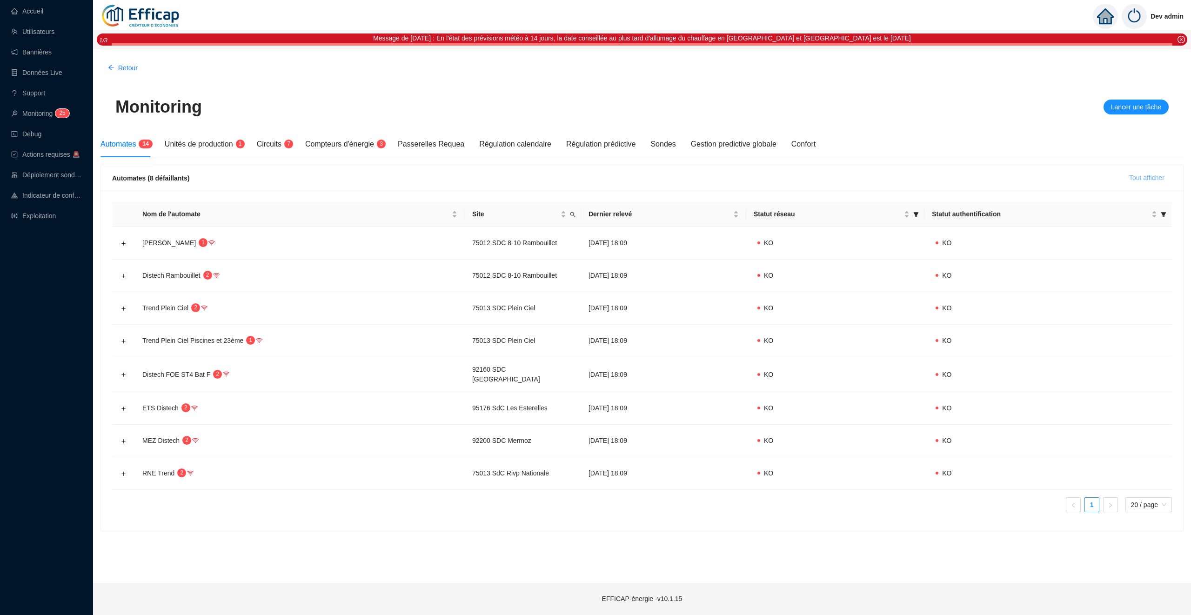
click at [1140, 181] on span "Tout afficher" at bounding box center [1146, 178] width 35 height 10
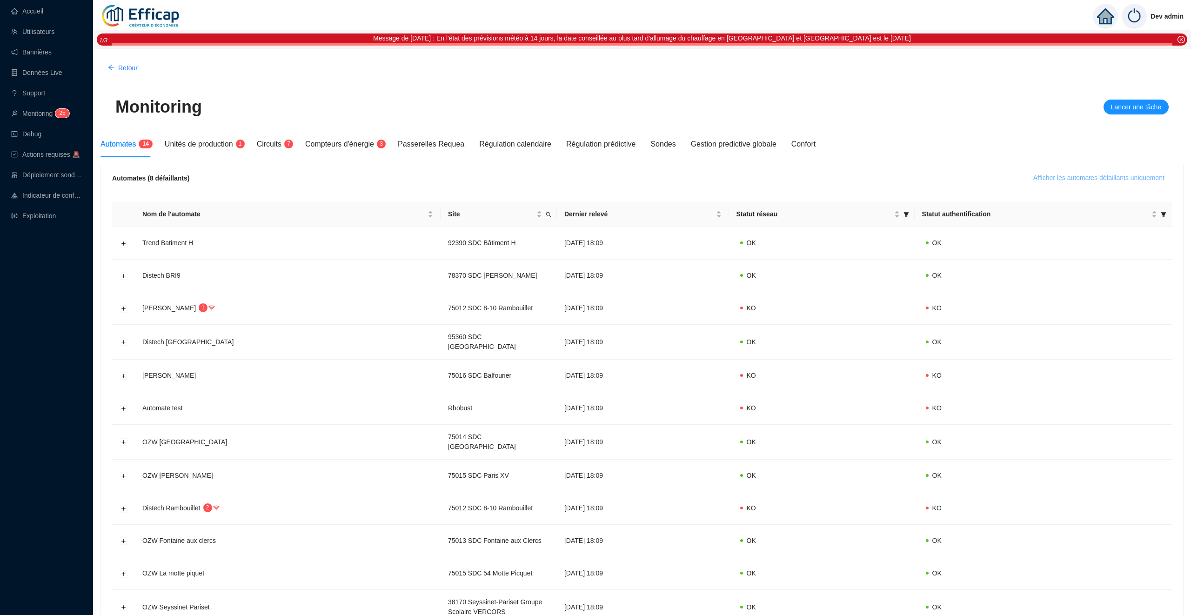
click at [1142, 177] on span "Afficher les automates défaillants uniquement" at bounding box center [1098, 178] width 131 height 10
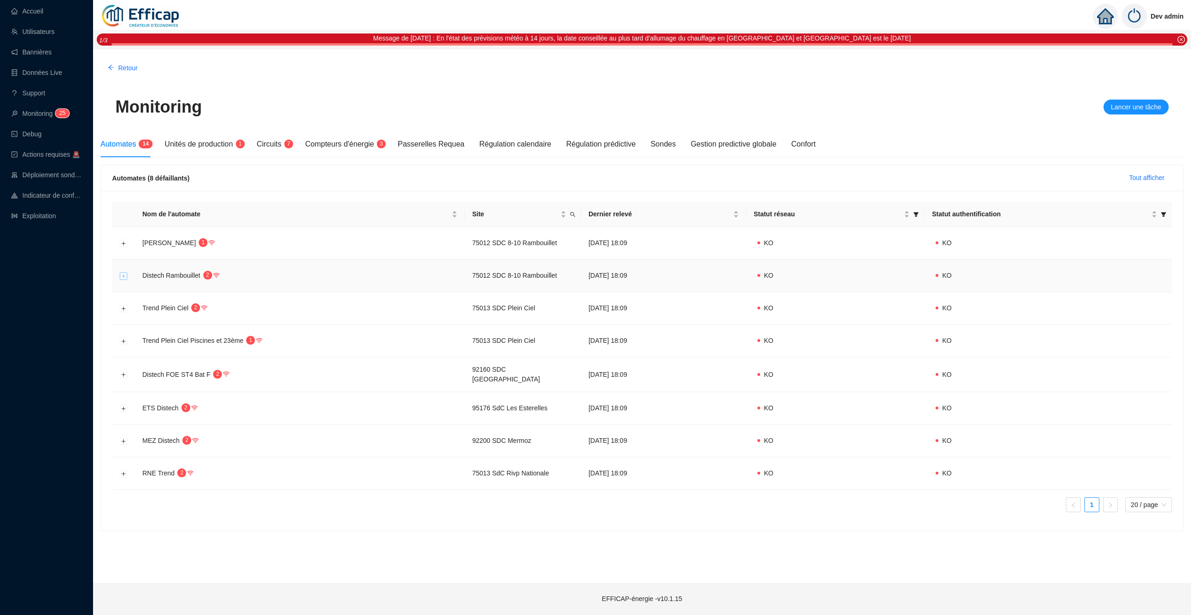
click at [120, 275] on button "Développer la ligne" at bounding box center [123, 275] width 7 height 7
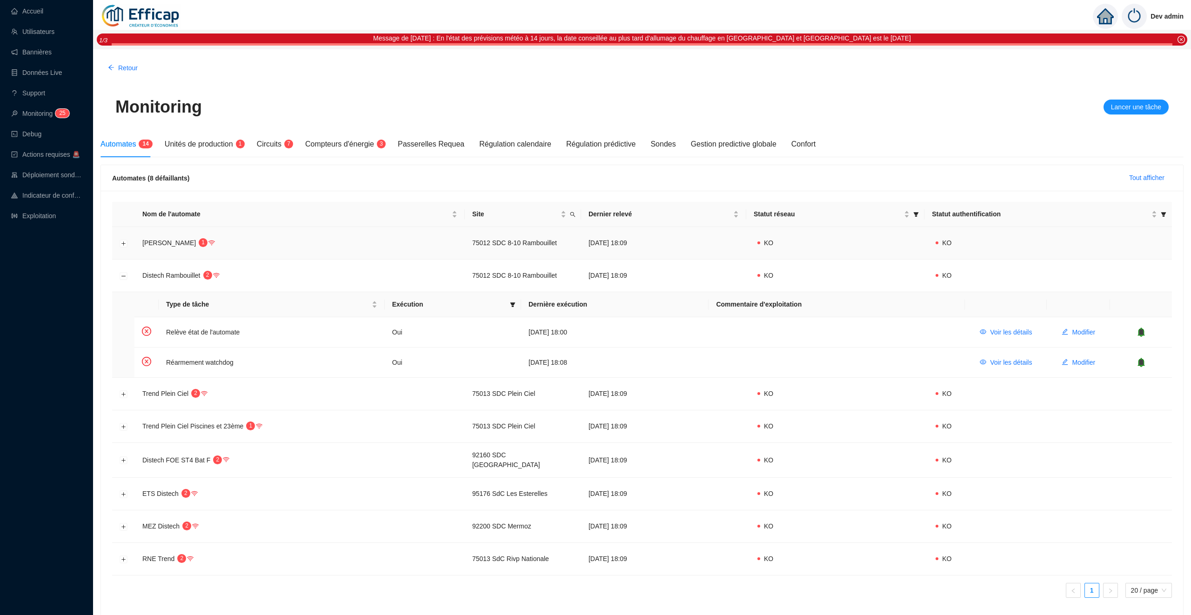
click at [123, 248] on td at bounding box center [123, 243] width 23 height 33
click at [125, 243] on button "Développer la ligne" at bounding box center [123, 243] width 7 height 7
